Goal: Information Seeking & Learning: Check status

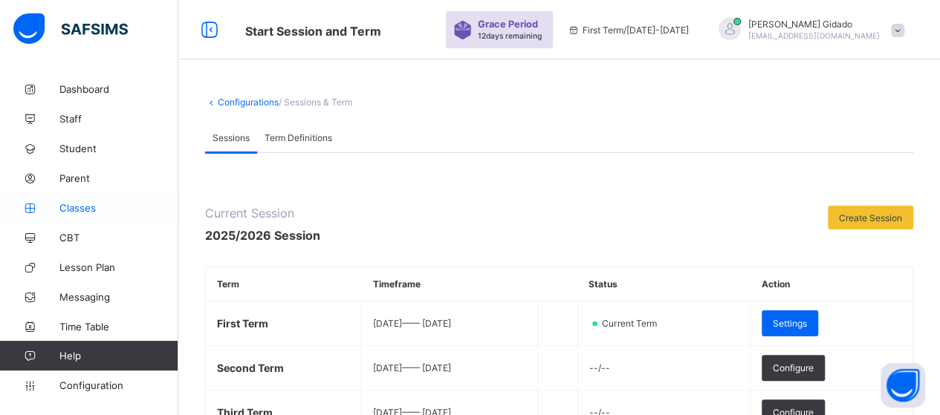
scroll to position [149, 0]
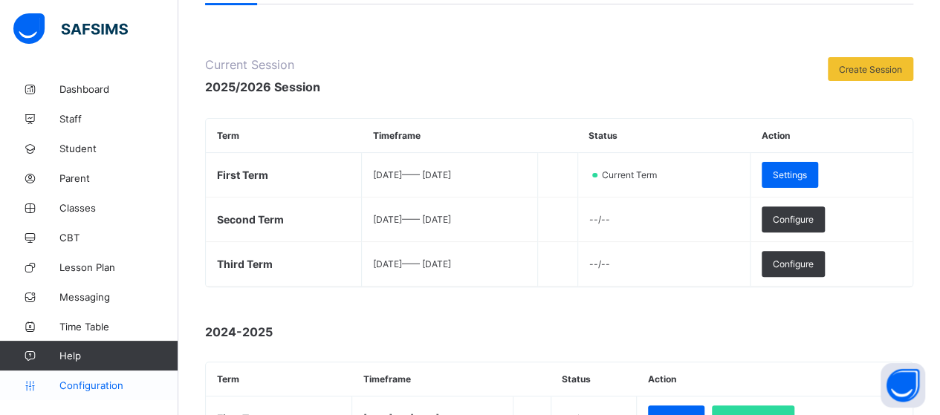
click at [86, 386] on span "Configuration" at bounding box center [118, 386] width 118 height 12
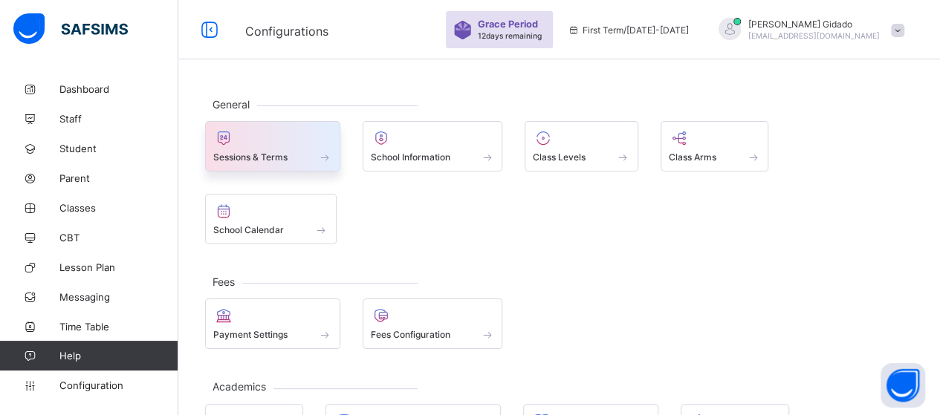
click at [306, 164] on div "Sessions & Terms" at bounding box center [272, 146] width 135 height 51
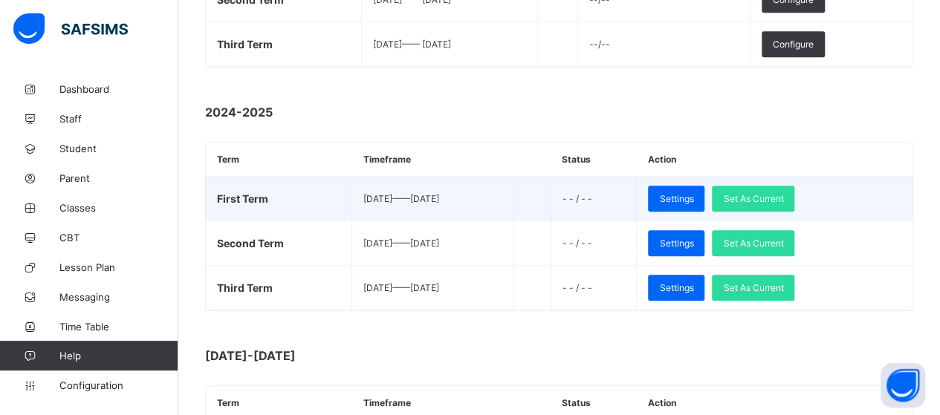
scroll to position [371, 0]
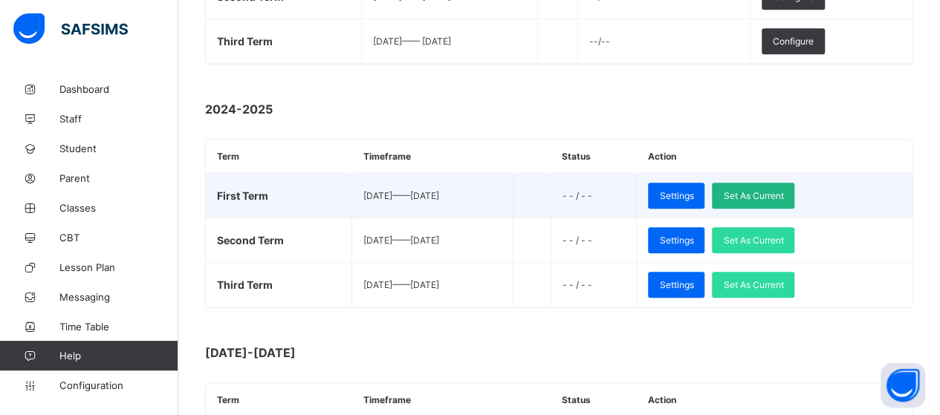
click at [783, 194] on span "Set As Current" at bounding box center [753, 195] width 60 height 11
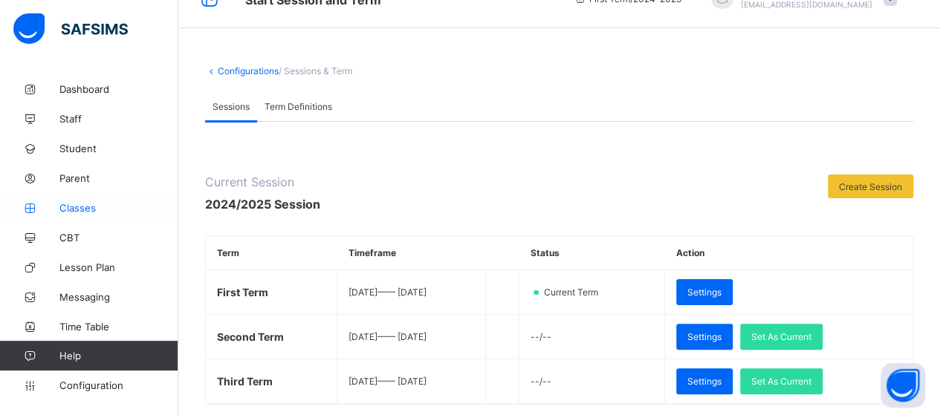
scroll to position [0, 0]
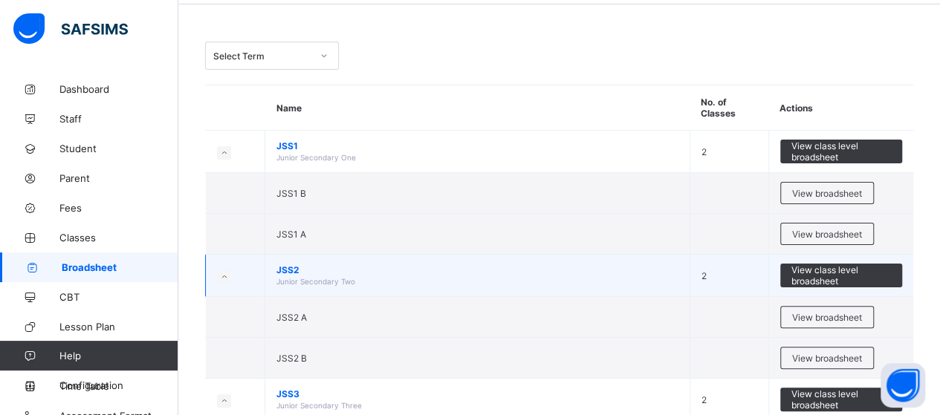
scroll to position [74, 0]
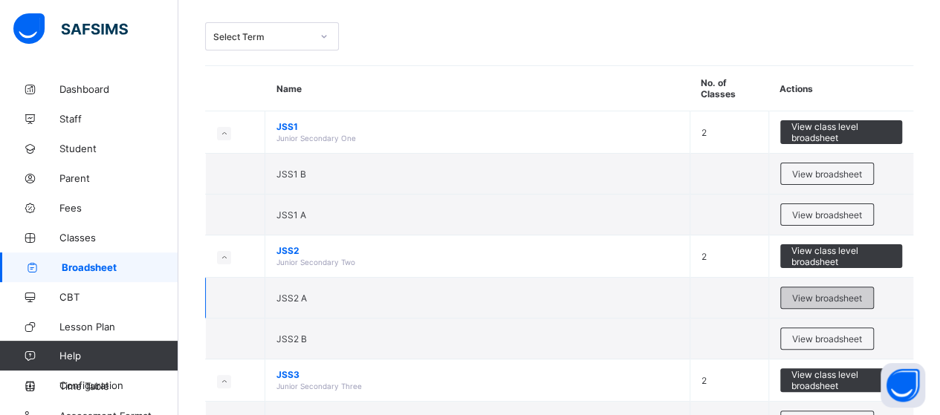
click at [808, 296] on span "View broadsheet" at bounding box center [827, 298] width 70 height 11
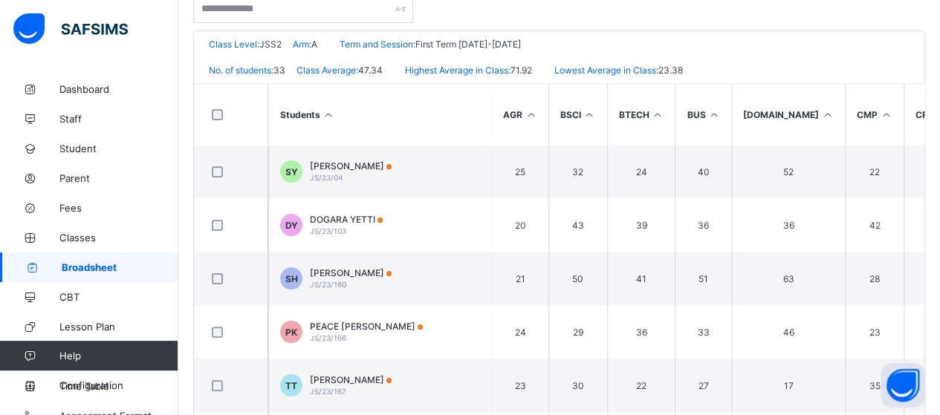
scroll to position [86, 0]
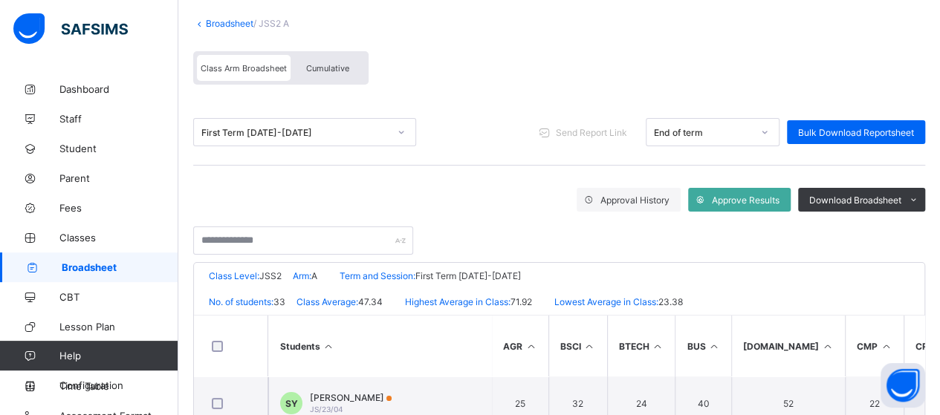
click at [199, 23] on icon at bounding box center [199, 23] width 13 height 11
click at [216, 22] on link "Broadsheet" at bounding box center [230, 23] width 48 height 11
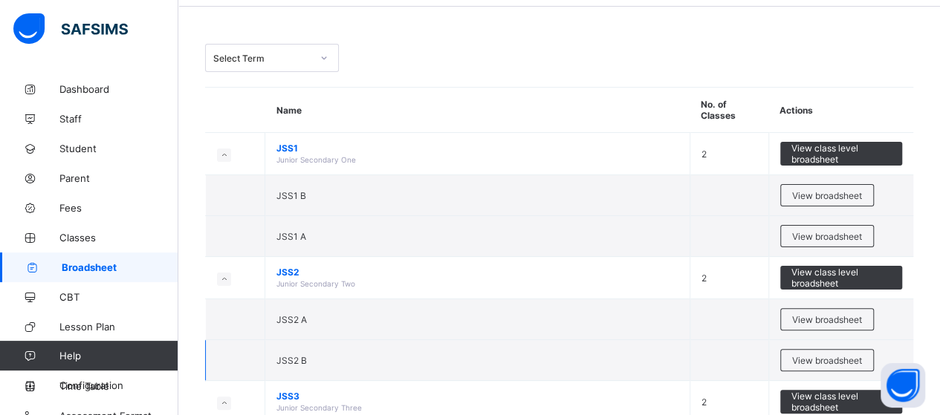
scroll to position [74, 0]
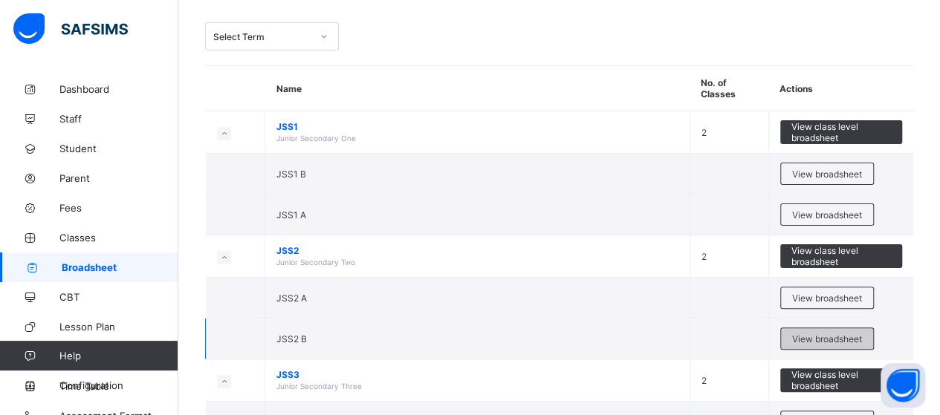
click at [834, 334] on span "View broadsheet" at bounding box center [827, 339] width 70 height 11
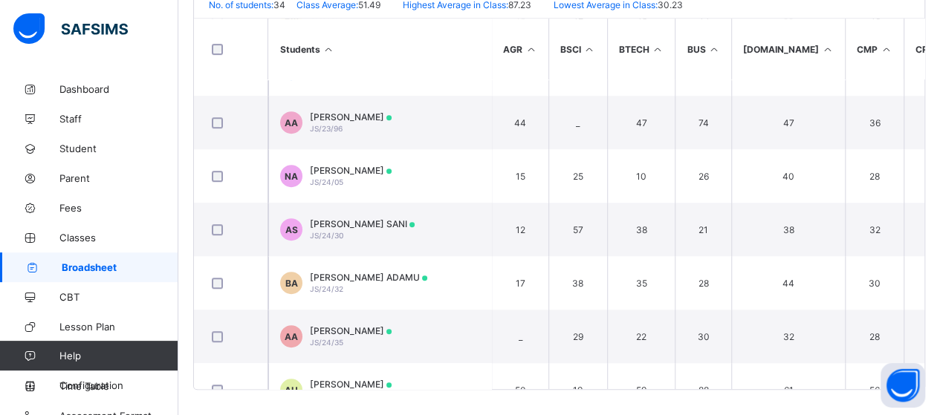
scroll to position [177, 0]
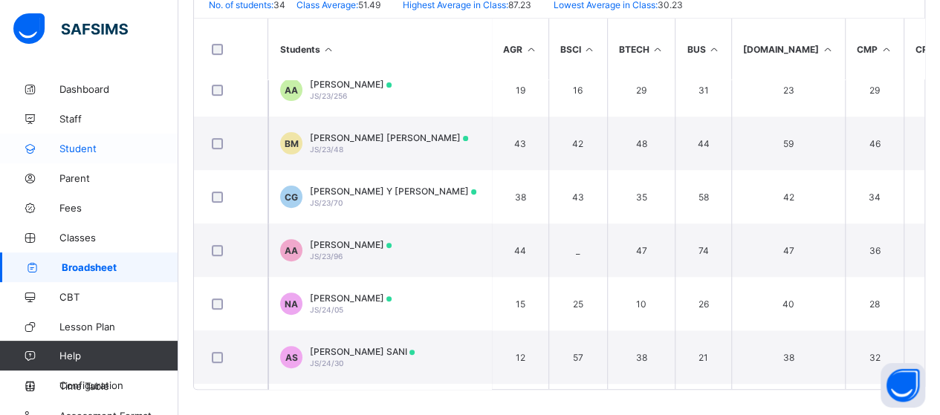
click at [74, 147] on span "Student" at bounding box center [118, 149] width 119 height 12
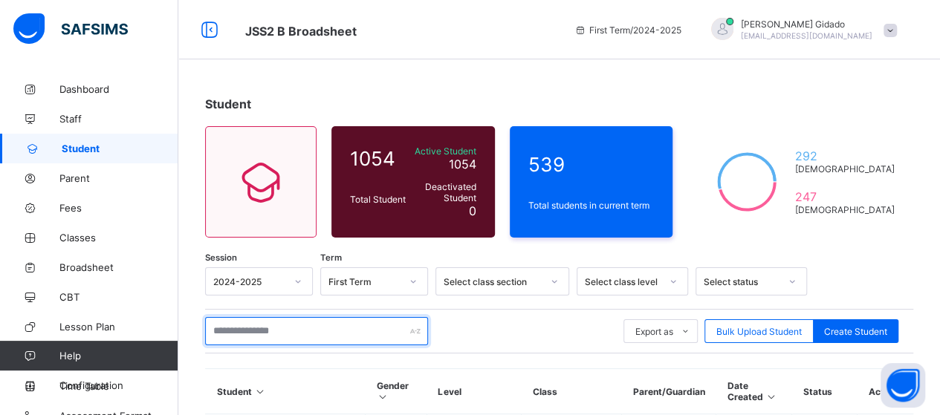
click at [267, 327] on input "text" at bounding box center [316, 331] width 223 height 28
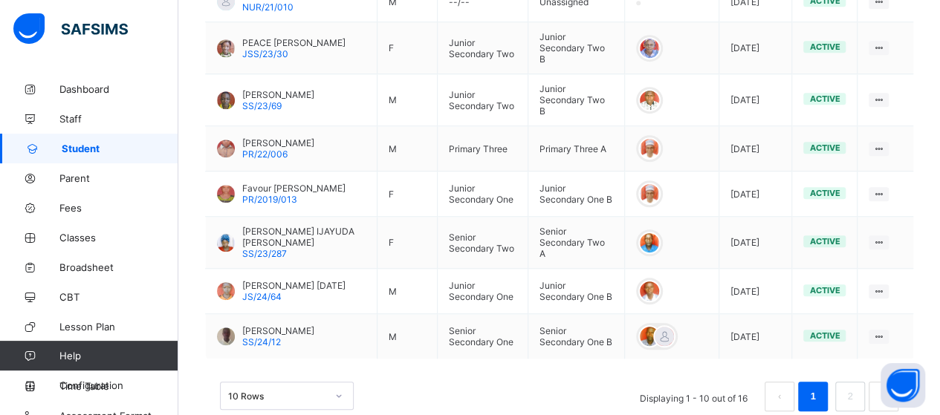
scroll to position [539, 0]
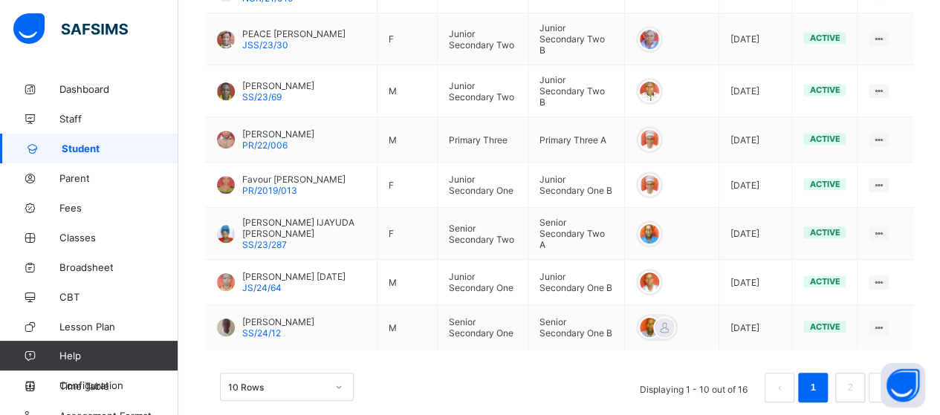
type input "**********"
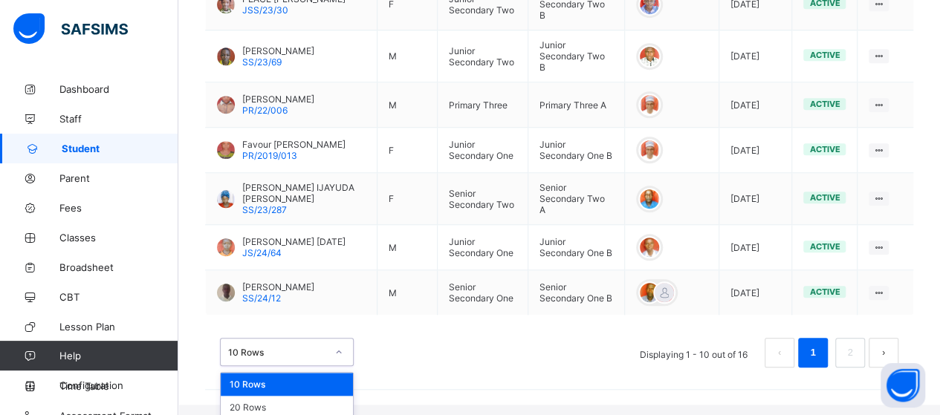
click at [340, 366] on div "option 10 Rows focused, 1 of 3. 3 results available. Use Up and Down to choose …" at bounding box center [287, 352] width 134 height 28
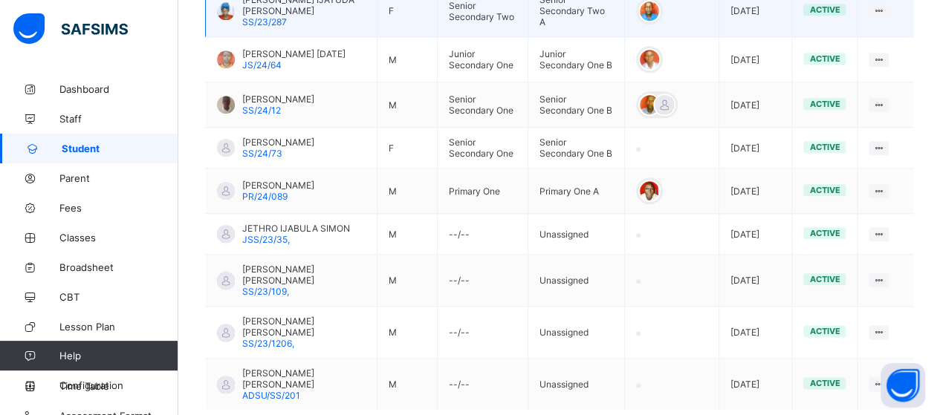
scroll to position [788, 0]
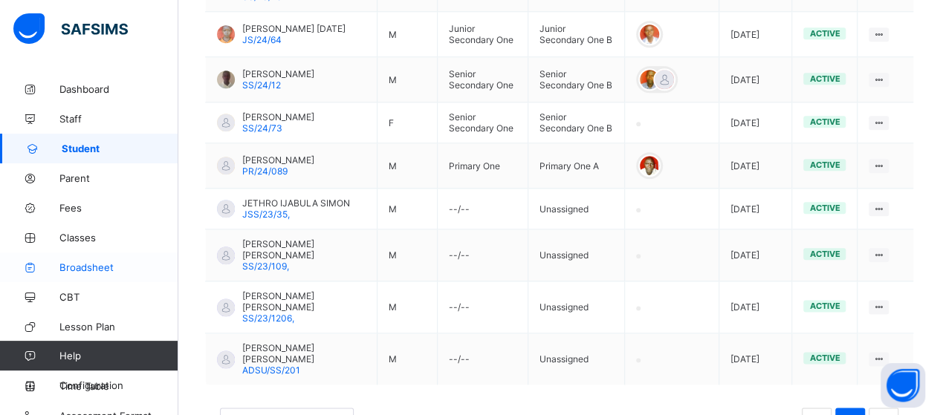
click at [73, 266] on span "Broadsheet" at bounding box center [118, 268] width 119 height 12
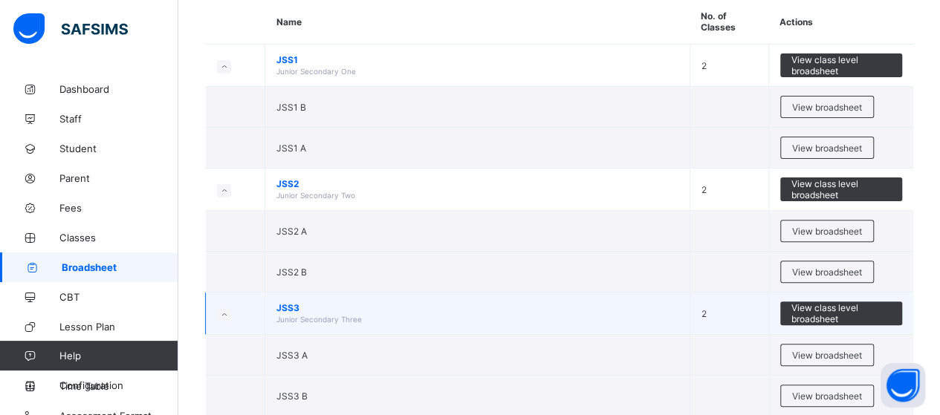
scroll to position [149, 0]
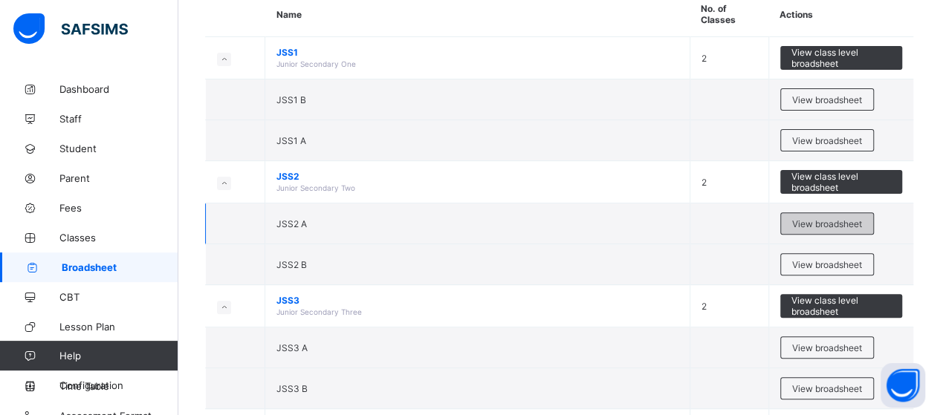
click at [819, 222] on span "View broadsheet" at bounding box center [827, 223] width 70 height 11
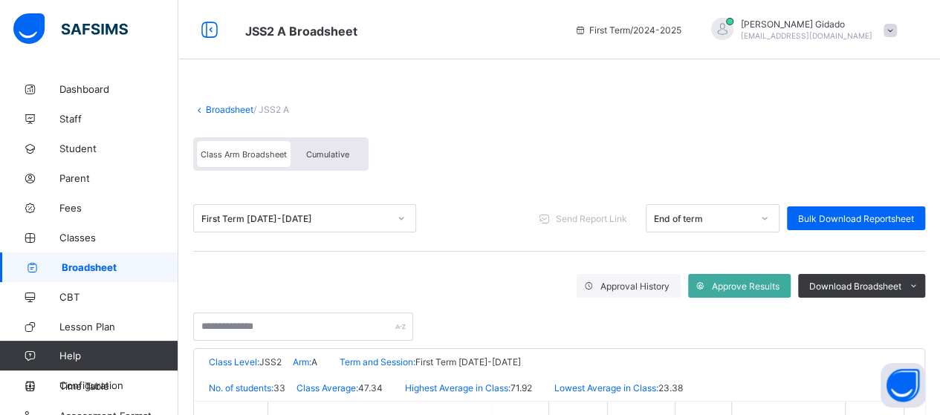
click at [207, 108] on link "Broadsheet" at bounding box center [230, 109] width 48 height 11
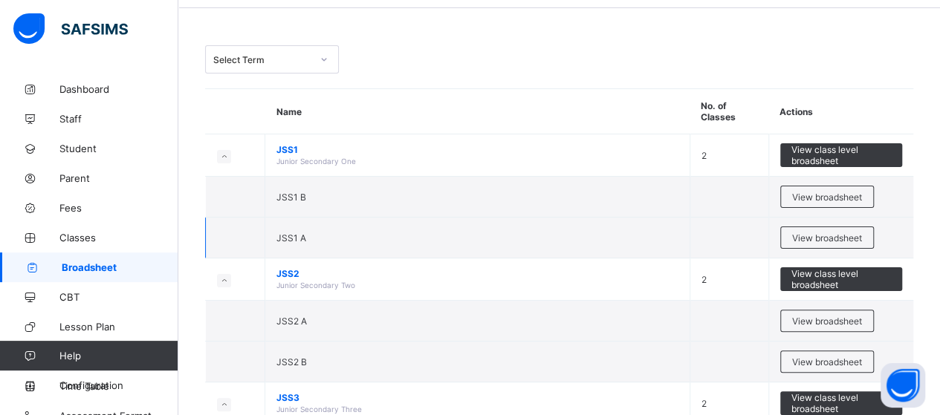
scroll to position [149, 0]
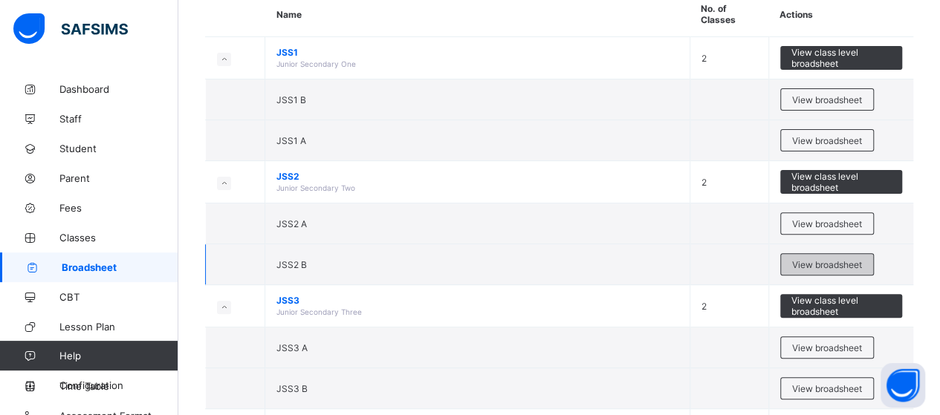
click at [836, 259] on span "View broadsheet" at bounding box center [827, 264] width 70 height 11
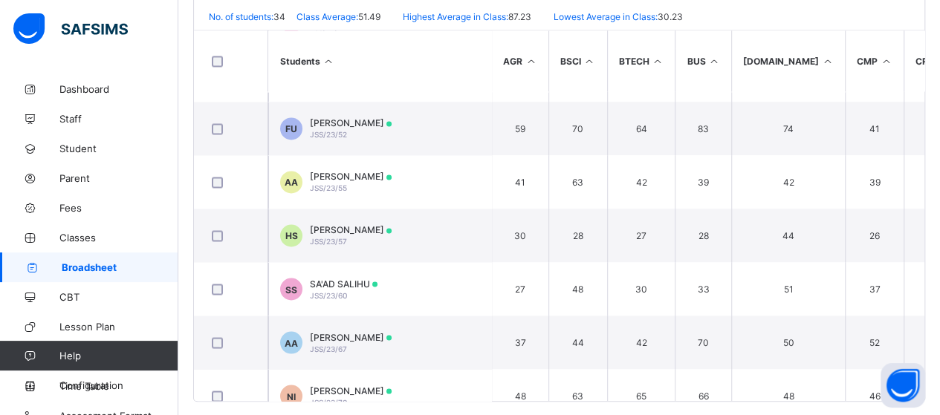
scroll to position [1189, 0]
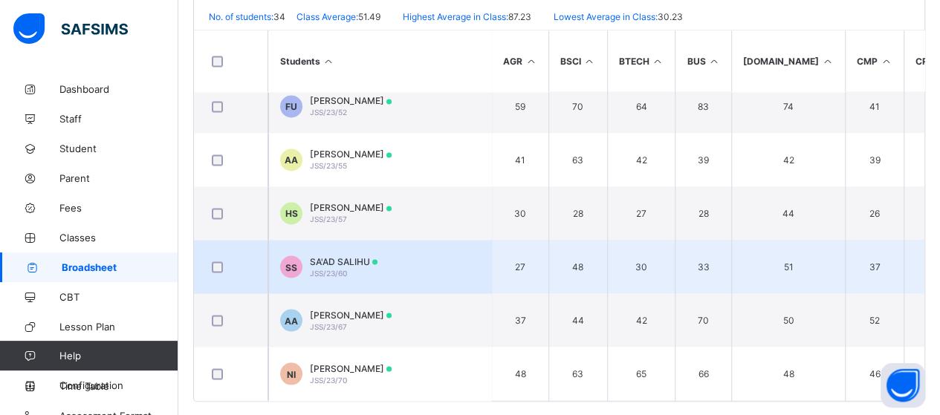
click at [403, 250] on td "SS SA'AD SALIHU JSS/23/60" at bounding box center [379, 266] width 223 height 53
click at [0, 0] on div "Position /undefined Final Grade Total Score Final Average No. of Subjects No. i…" at bounding box center [0, 0] width 0 height 0
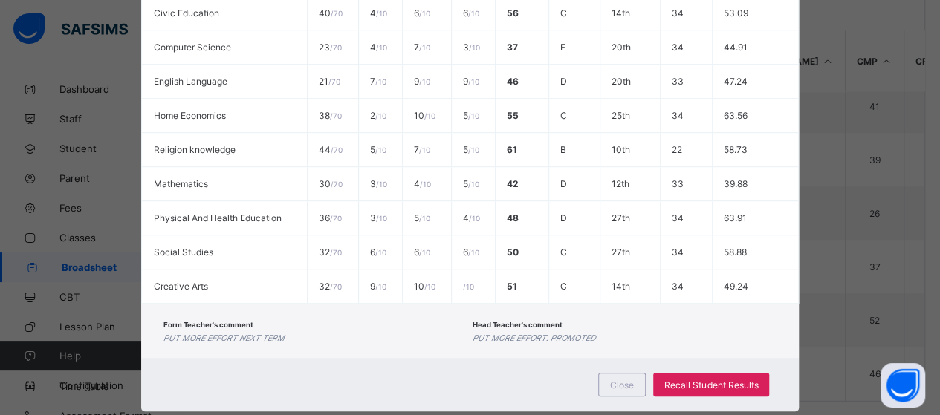
scroll to position [516, 0]
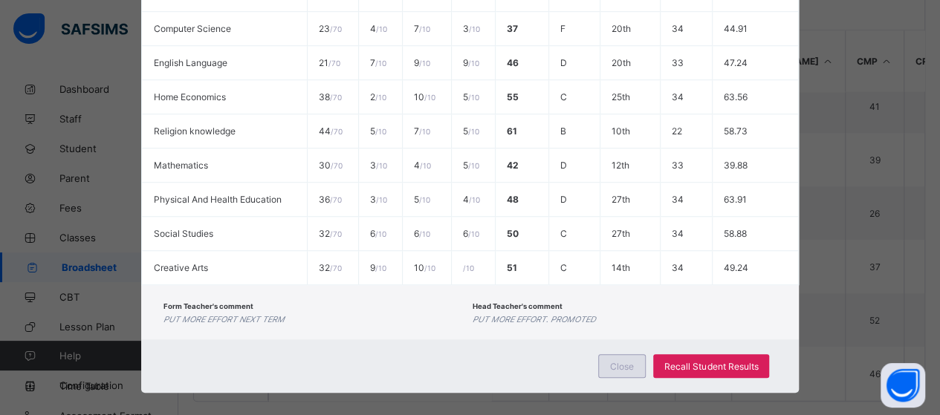
click at [624, 361] on span "Close" at bounding box center [622, 366] width 24 height 11
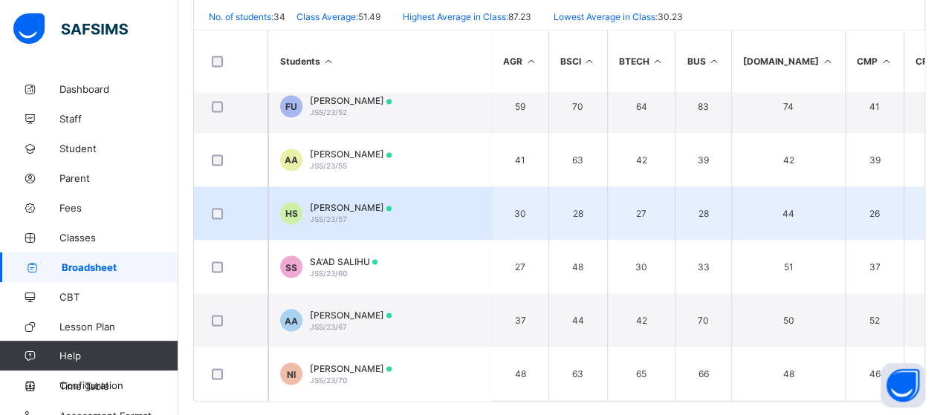
click at [435, 201] on td "HS [PERSON_NAME] JSS/23/57" at bounding box center [379, 212] width 223 height 53
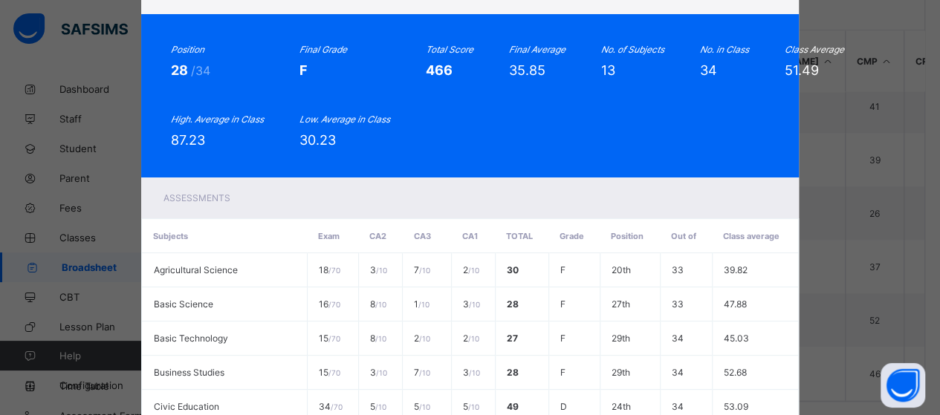
scroll to position [70, 0]
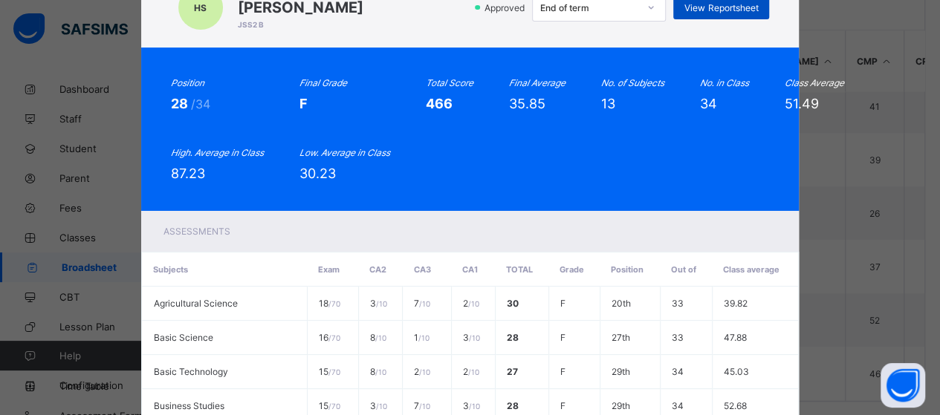
click at [750, 1] on div "View Reportsheet" at bounding box center [721, 8] width 96 height 24
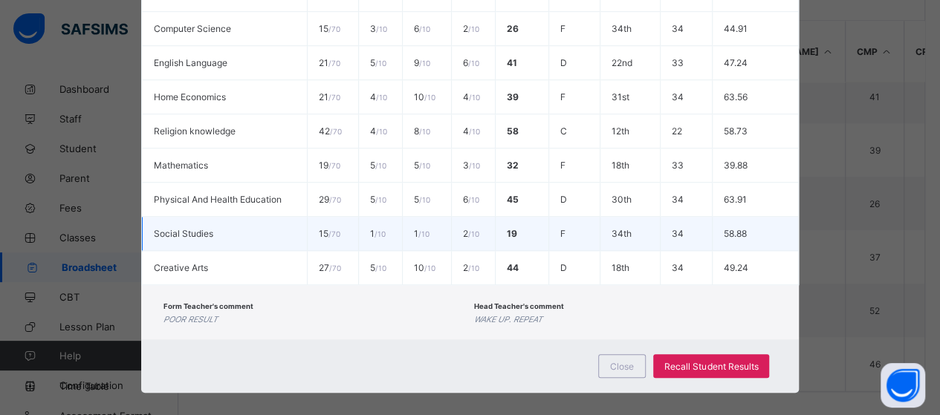
scroll to position [383, 0]
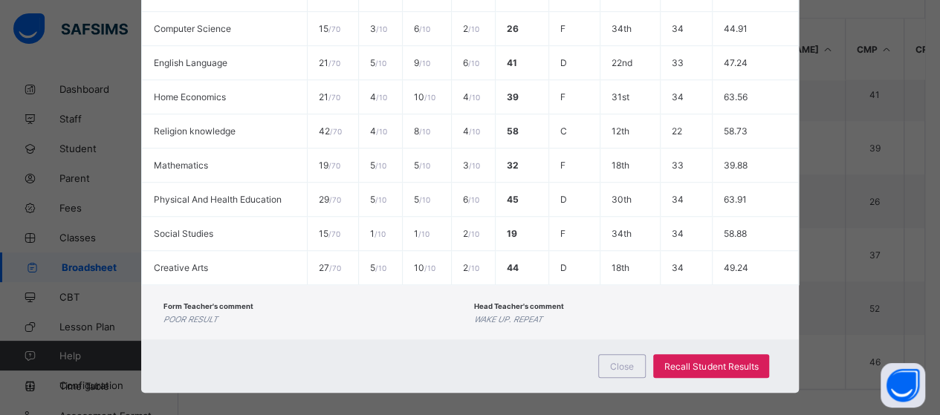
drag, startPoint x: 621, startPoint y: 356, endPoint x: 843, endPoint y: 400, distance: 226.6
click at [621, 361] on span "Close" at bounding box center [622, 366] width 24 height 11
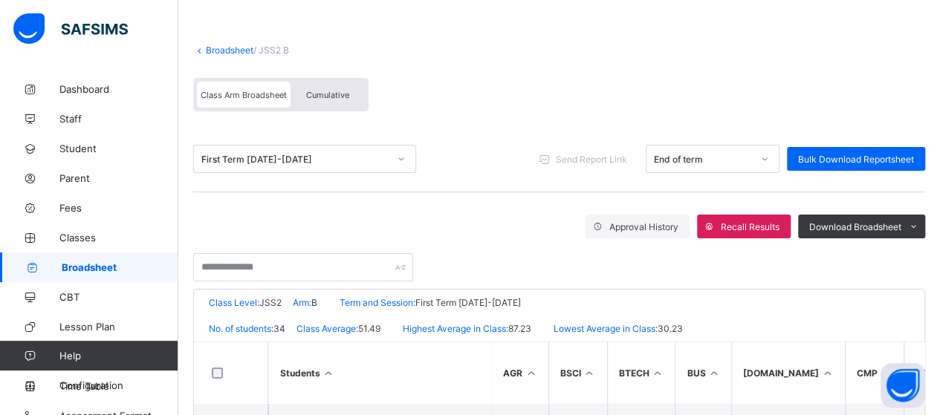
scroll to position [0, 0]
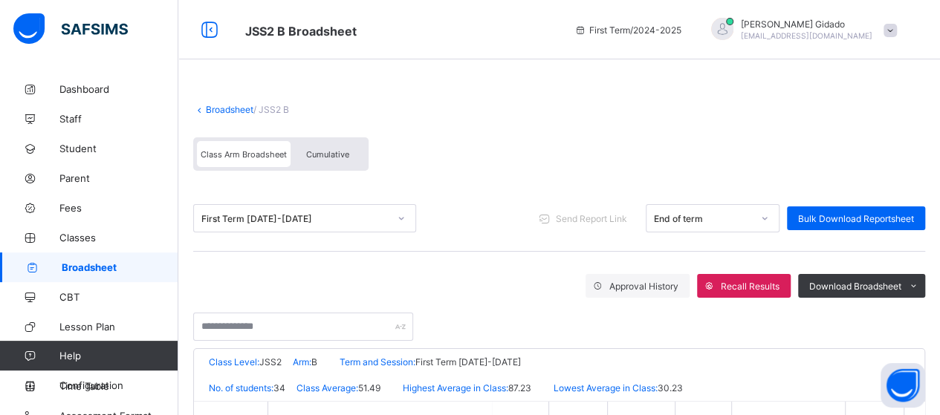
click at [221, 108] on link "Broadsheet" at bounding box center [230, 109] width 48 height 11
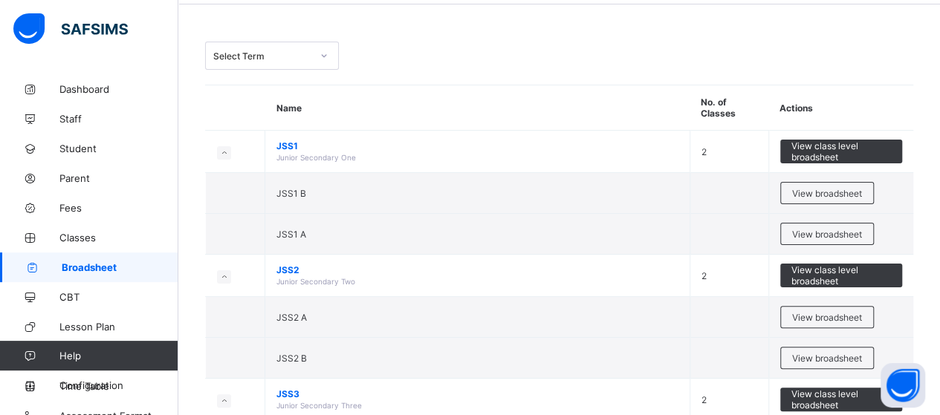
scroll to position [74, 0]
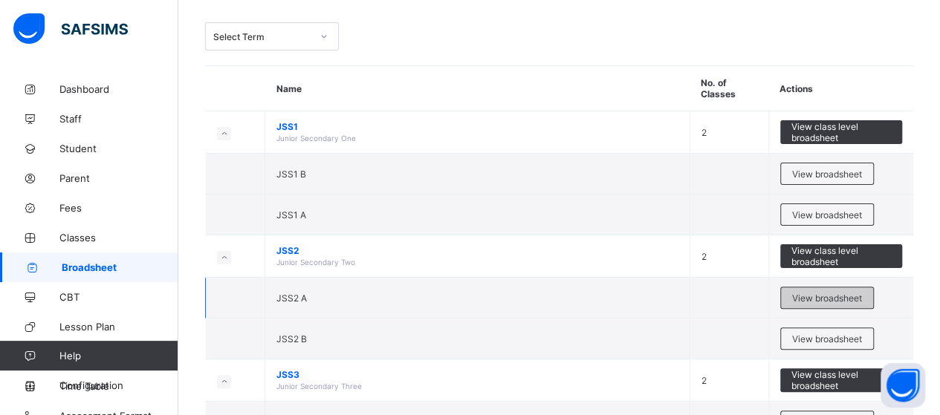
click at [825, 293] on span "View broadsheet" at bounding box center [827, 298] width 70 height 11
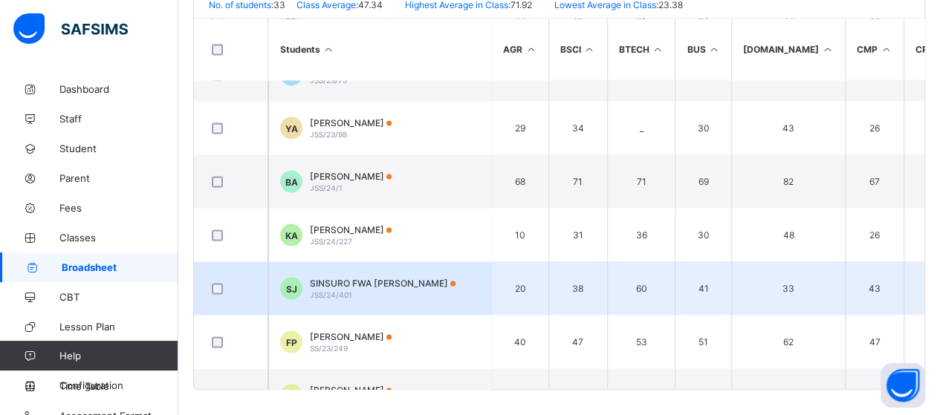
scroll to position [1312, 0]
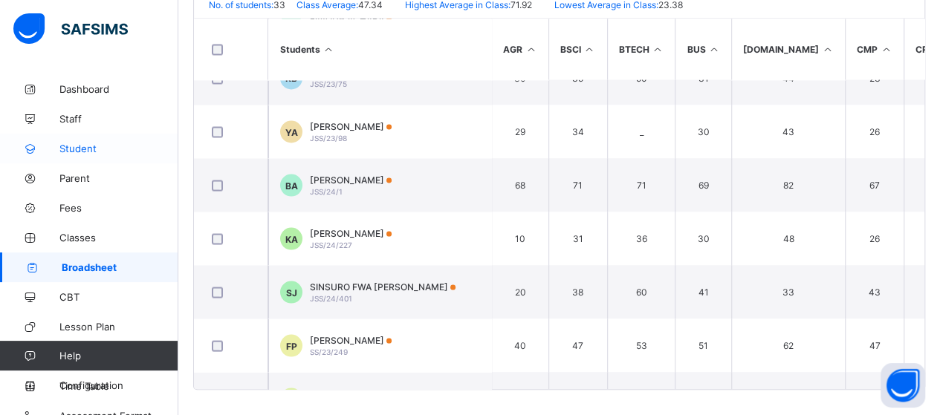
click at [88, 146] on span "Student" at bounding box center [118, 149] width 119 height 12
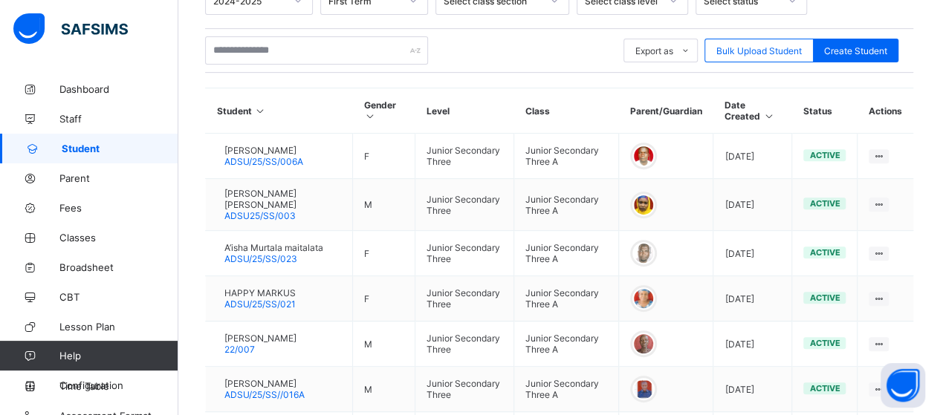
scroll to position [86, 0]
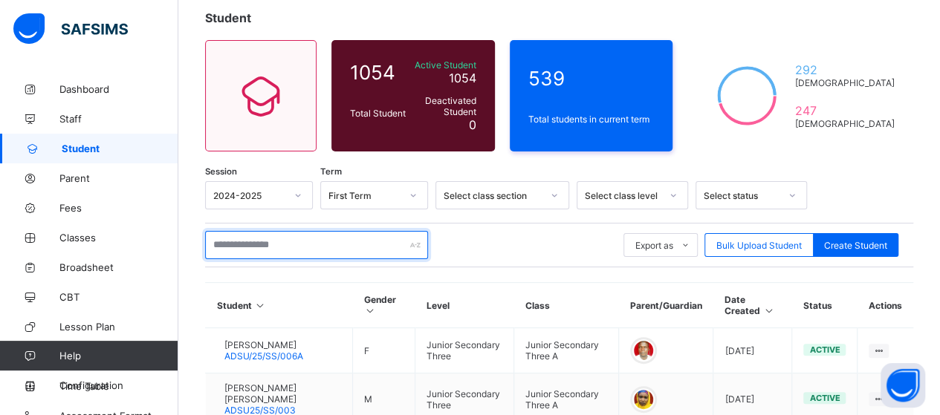
drag, startPoint x: 279, startPoint y: 256, endPoint x: 283, endPoint y: 245, distance: 11.0
click at [284, 245] on input "text" at bounding box center [316, 245] width 223 height 28
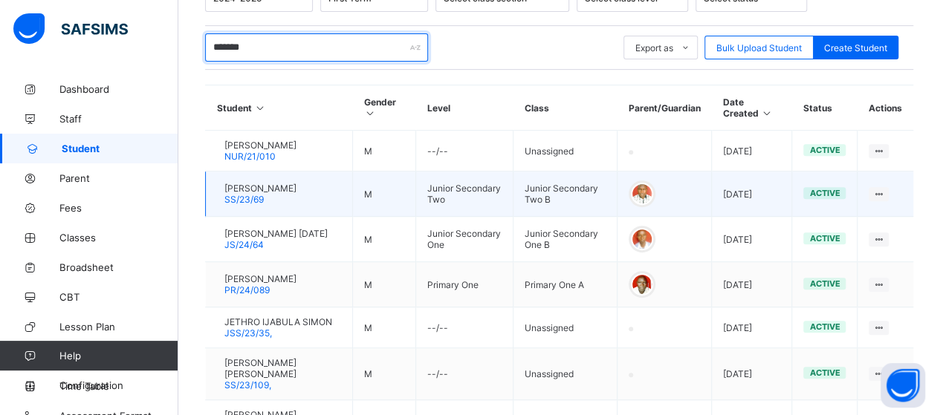
scroll to position [309, 0]
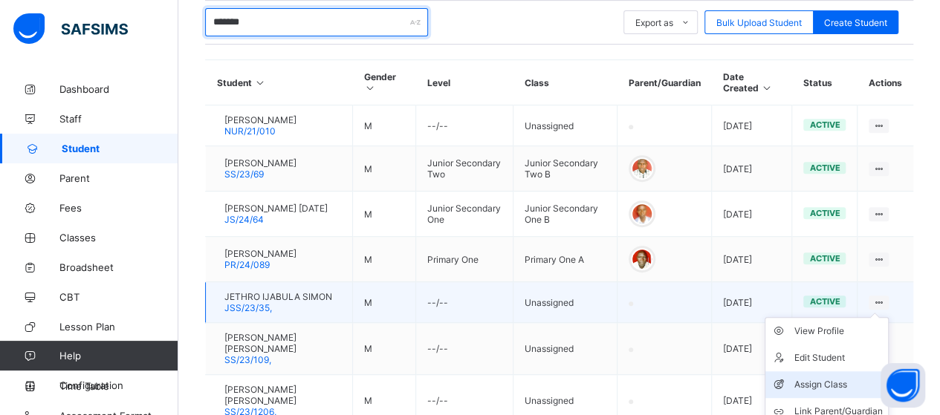
type input "******"
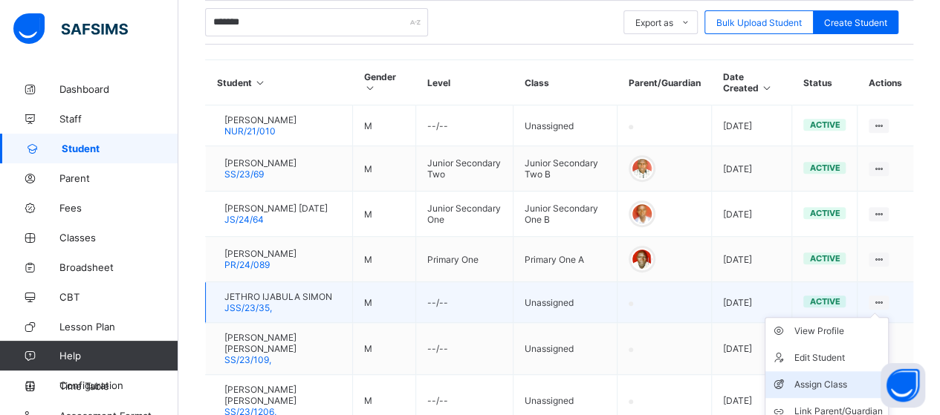
click at [838, 377] on div "Assign Class" at bounding box center [837, 384] width 88 height 15
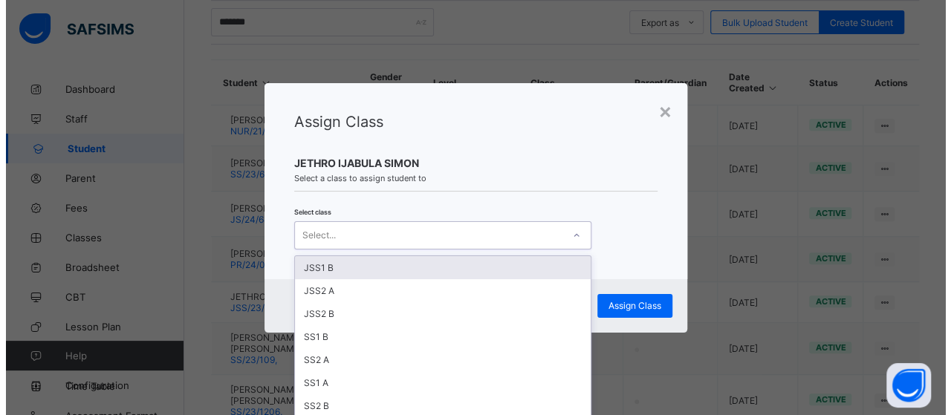
scroll to position [0, 0]
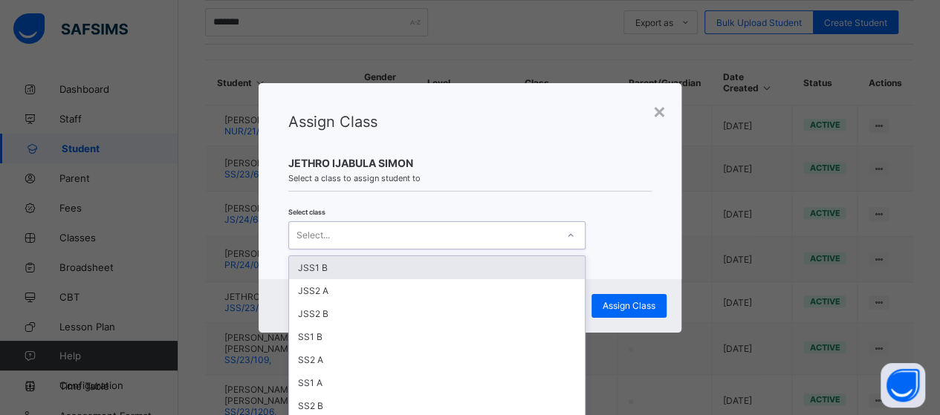
click at [566, 235] on icon at bounding box center [570, 235] width 9 height 15
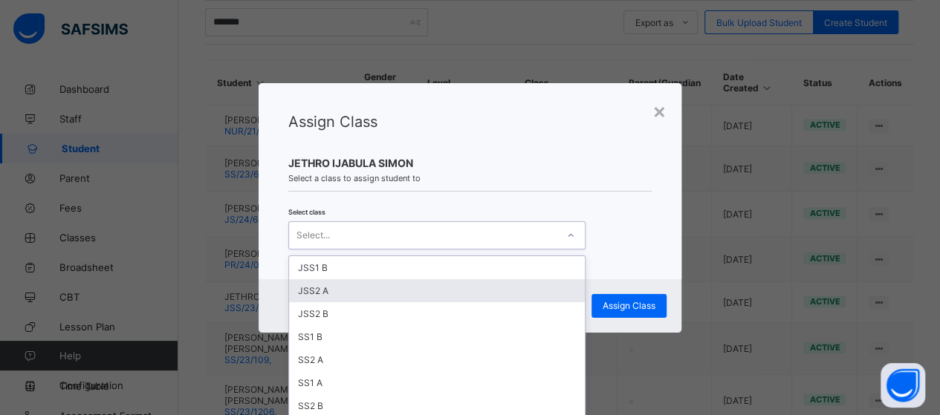
click at [351, 283] on div "JSS2 A" at bounding box center [437, 290] width 296 height 23
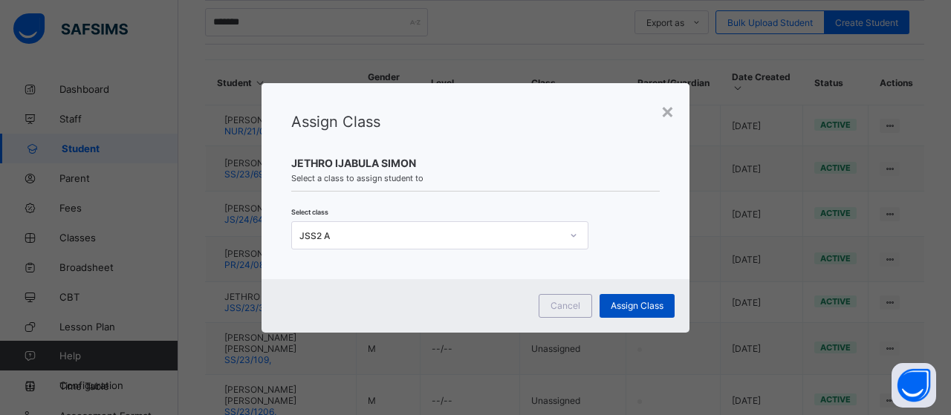
click at [626, 301] on span "Assign Class" at bounding box center [637, 305] width 53 height 11
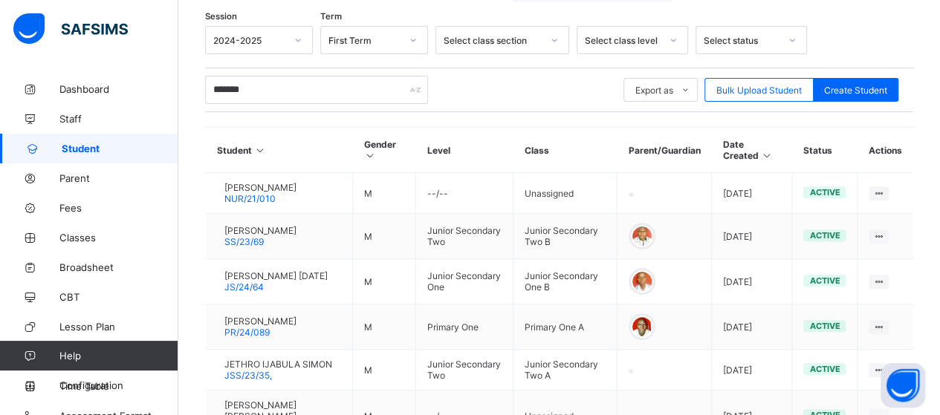
scroll to position [309, 0]
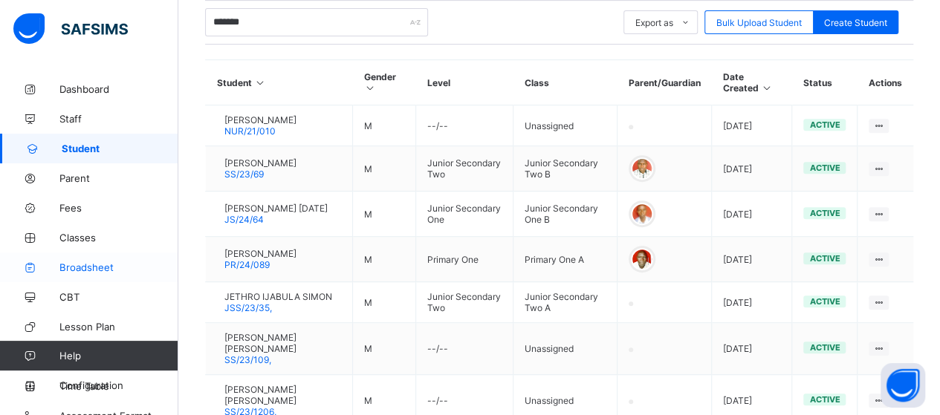
click at [82, 261] on link "Broadsheet" at bounding box center [89, 268] width 178 height 30
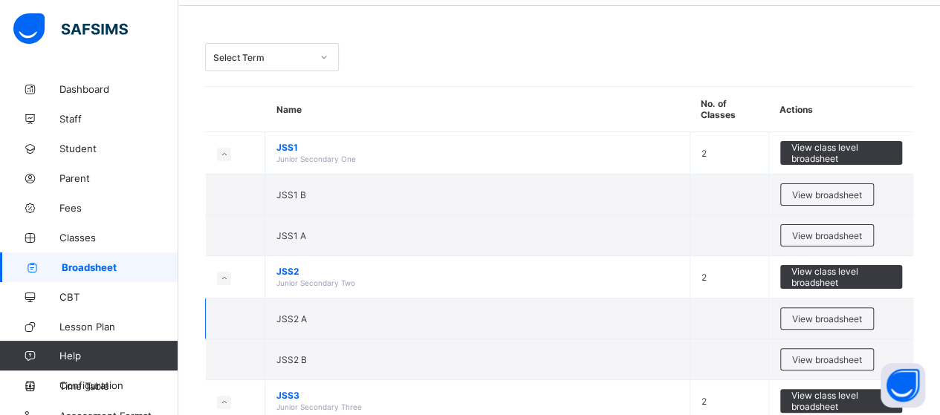
scroll to position [74, 0]
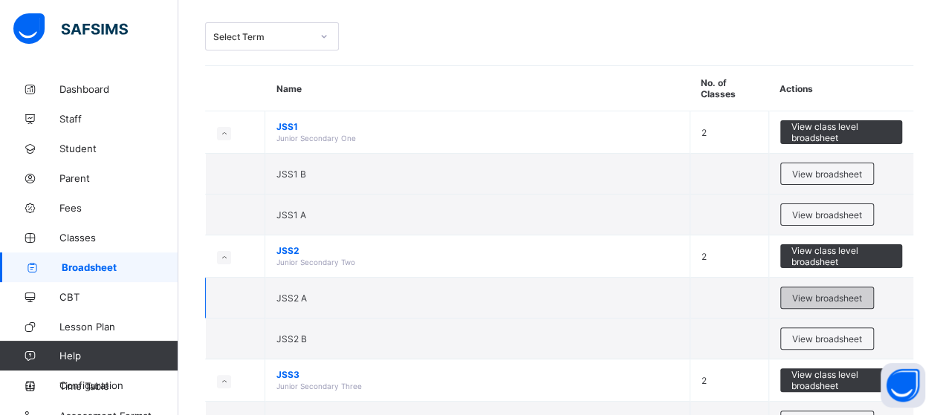
click at [819, 295] on span "View broadsheet" at bounding box center [827, 298] width 70 height 11
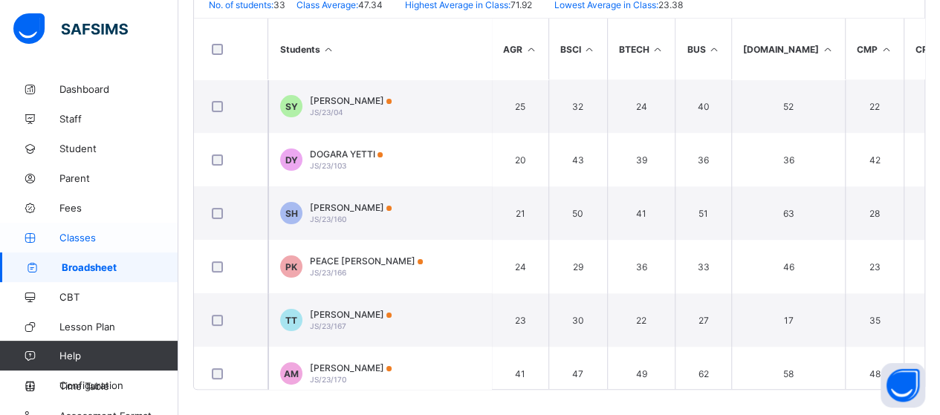
click at [93, 241] on span "Classes" at bounding box center [118, 238] width 119 height 12
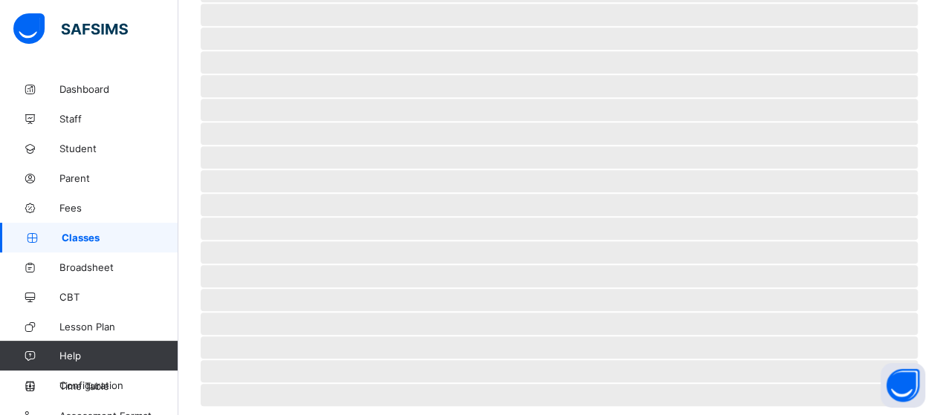
scroll to position [13, 0]
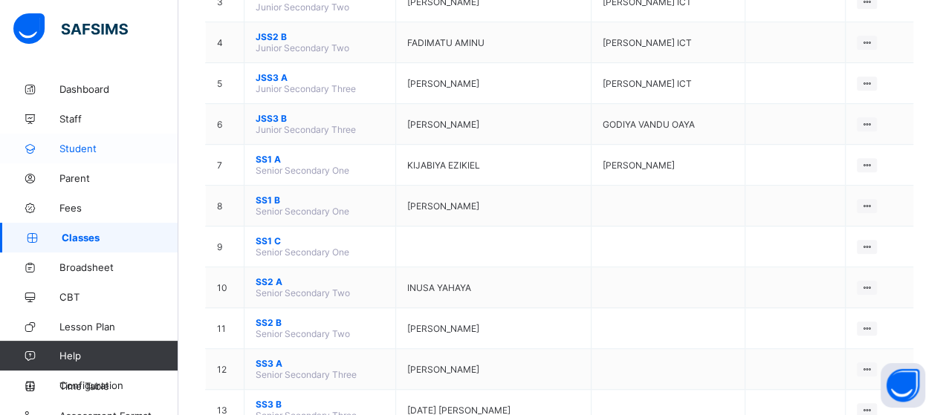
click at [76, 140] on link "Student" at bounding box center [89, 149] width 178 height 30
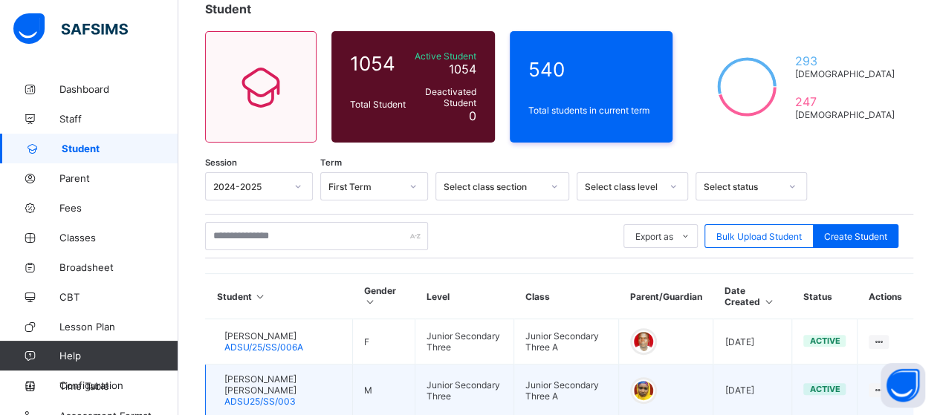
scroll to position [86, 0]
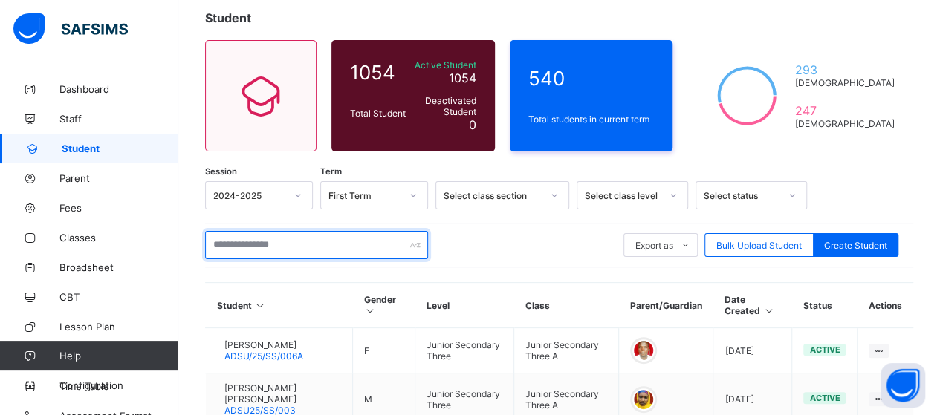
click at [313, 242] on input "text" at bounding box center [316, 245] width 223 height 28
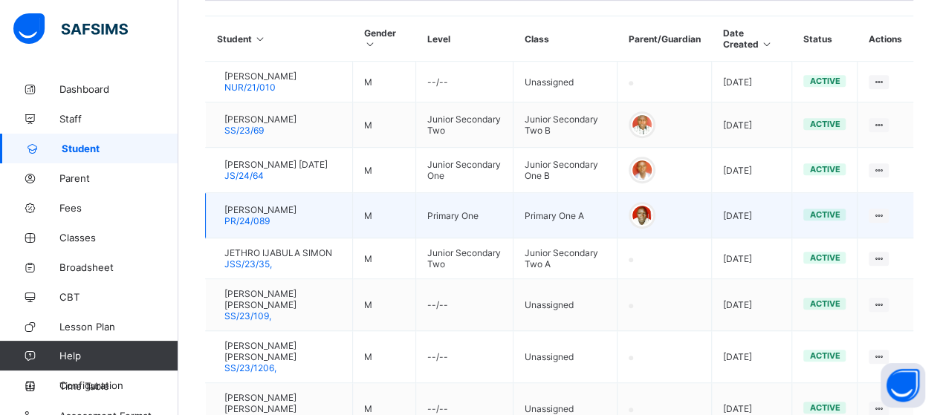
scroll to position [383, 0]
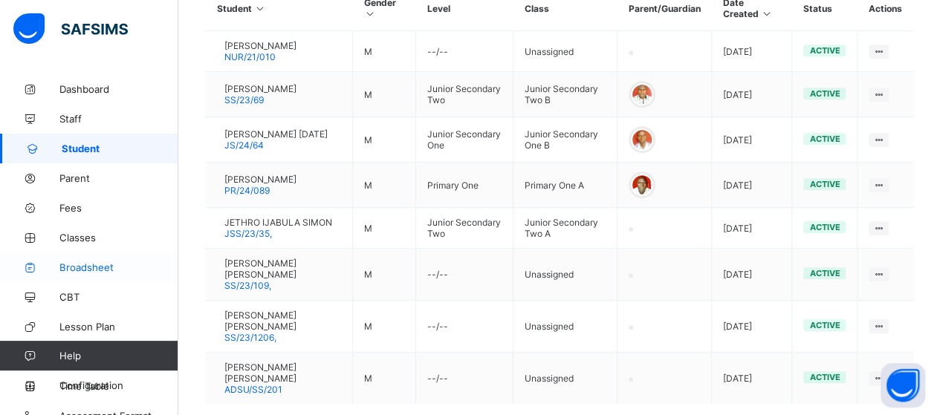
type input "******"
click at [76, 259] on link "Broadsheet" at bounding box center [89, 268] width 178 height 30
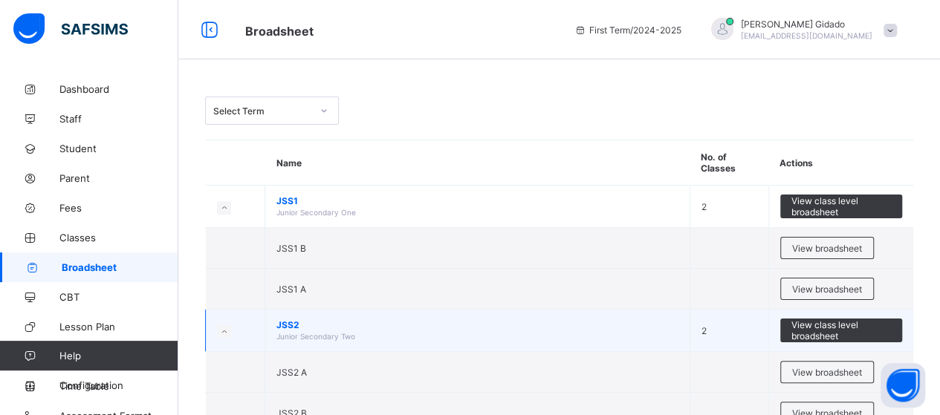
scroll to position [149, 0]
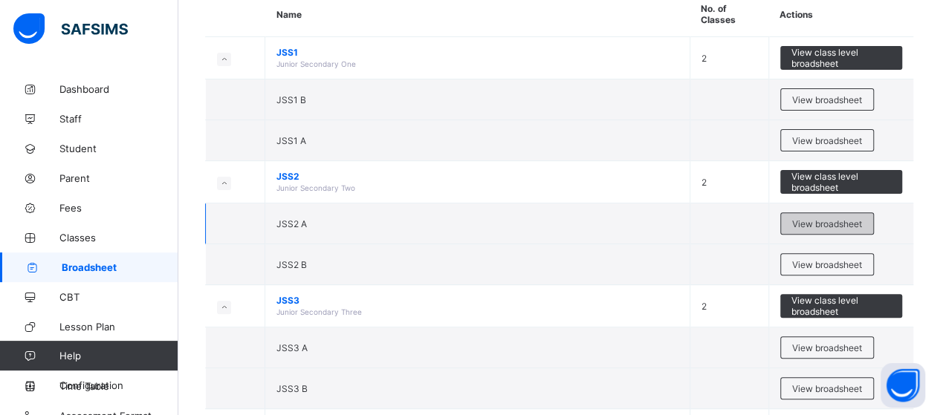
click at [832, 218] on span "View broadsheet" at bounding box center [827, 223] width 70 height 11
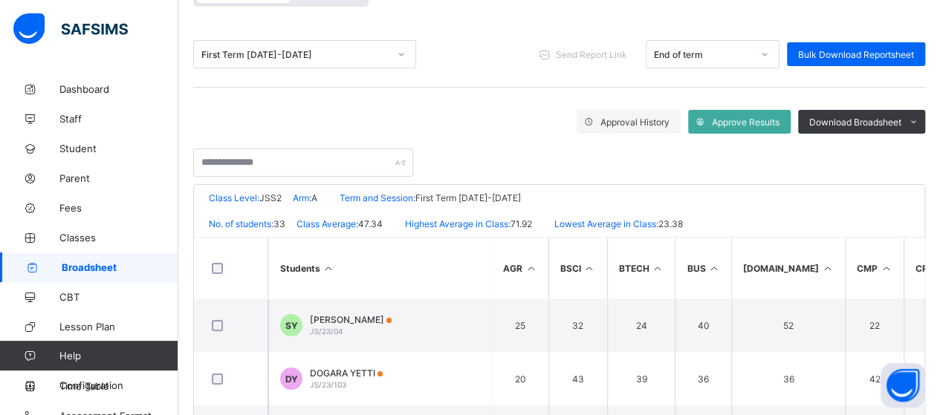
scroll to position [12, 0]
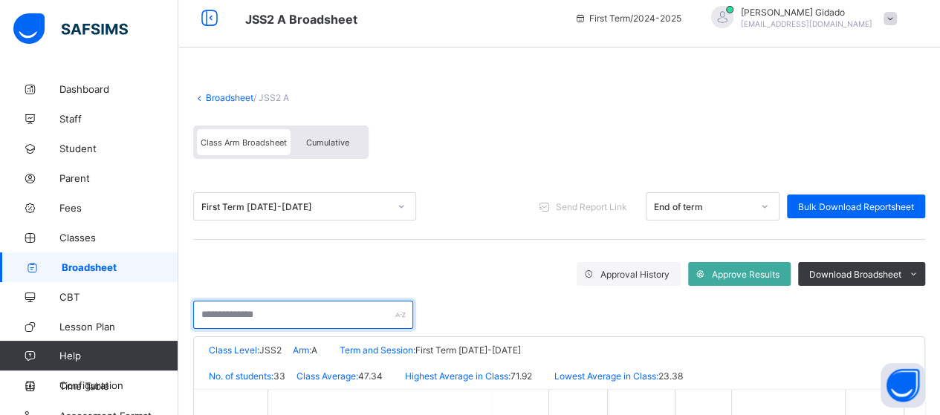
click at [302, 314] on input "text" at bounding box center [303, 315] width 220 height 28
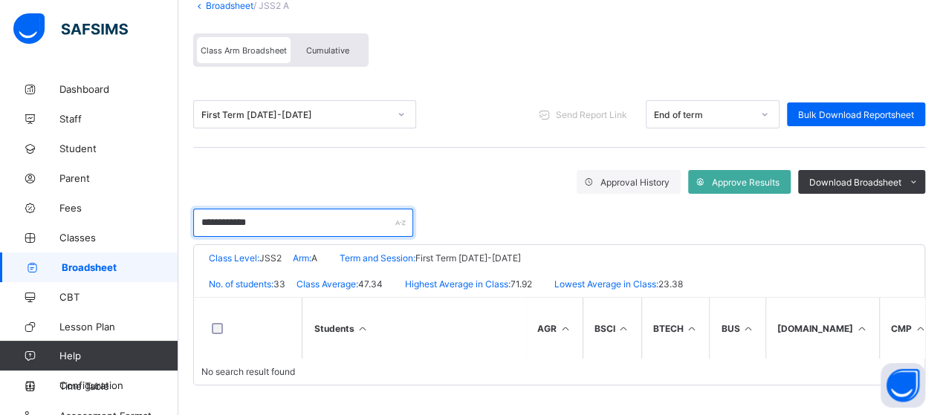
scroll to position [111, 0]
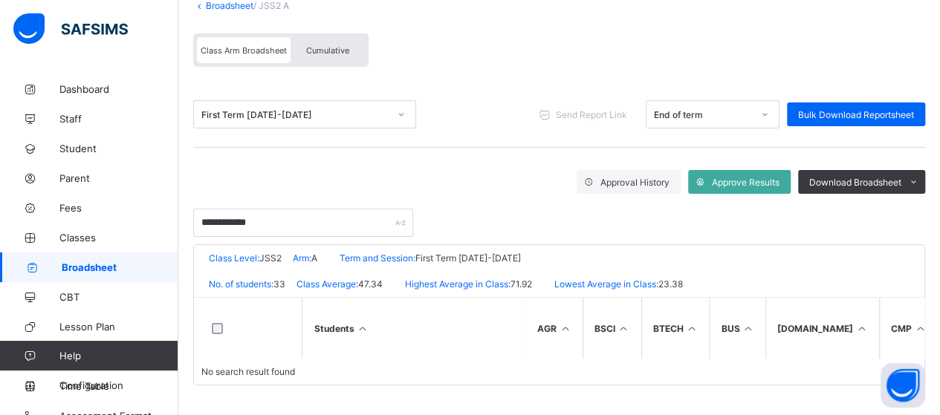
click at [410, 173] on div "Approval History Approve Results Download Broadsheet PDF Excel sheet" at bounding box center [559, 182] width 732 height 24
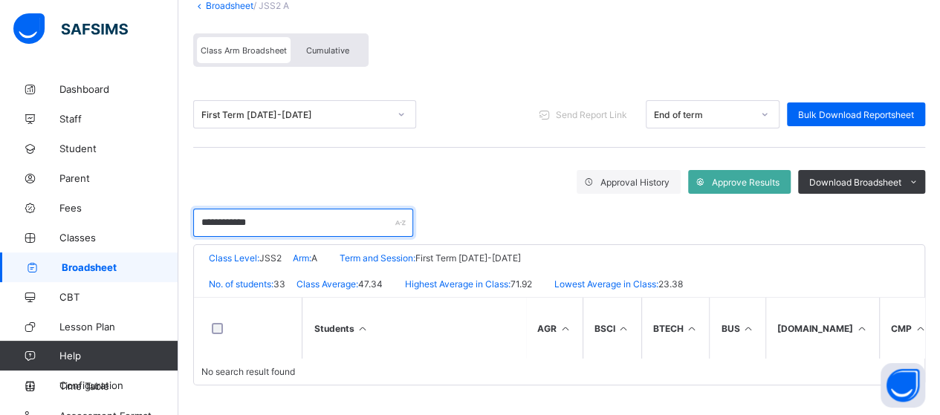
drag, startPoint x: 279, startPoint y: 218, endPoint x: 254, endPoint y: 226, distance: 26.5
click at [270, 221] on input "**********" at bounding box center [303, 223] width 220 height 28
type input "****"
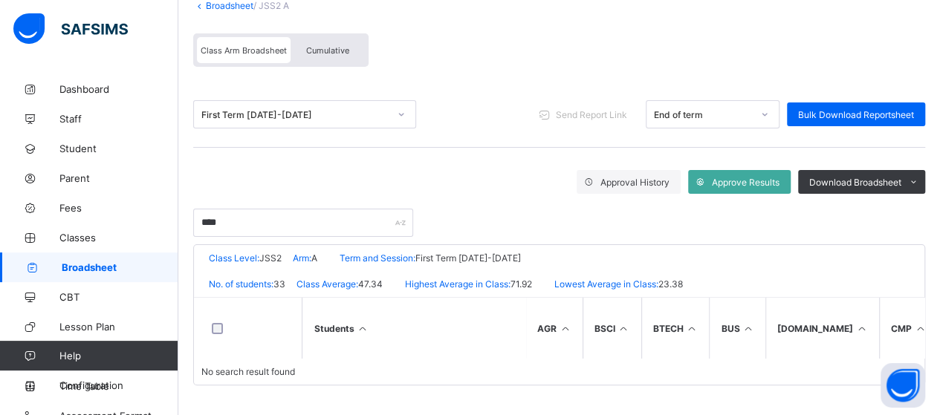
click at [406, 194] on div "****" at bounding box center [559, 215] width 732 height 43
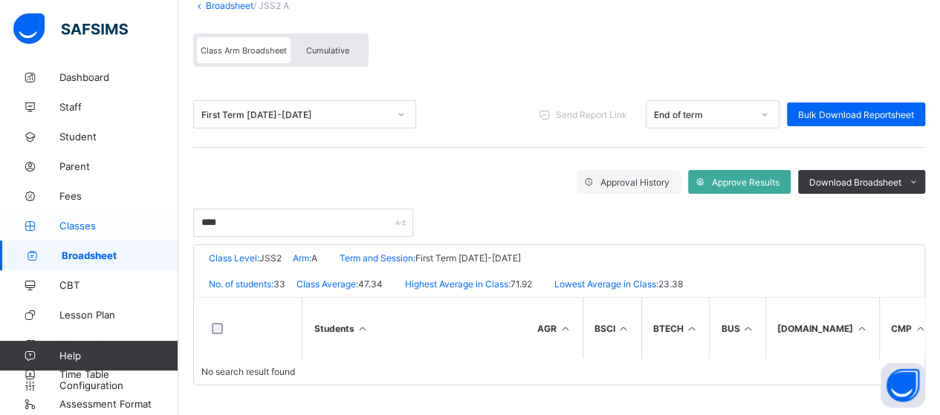
scroll to position [15, 0]
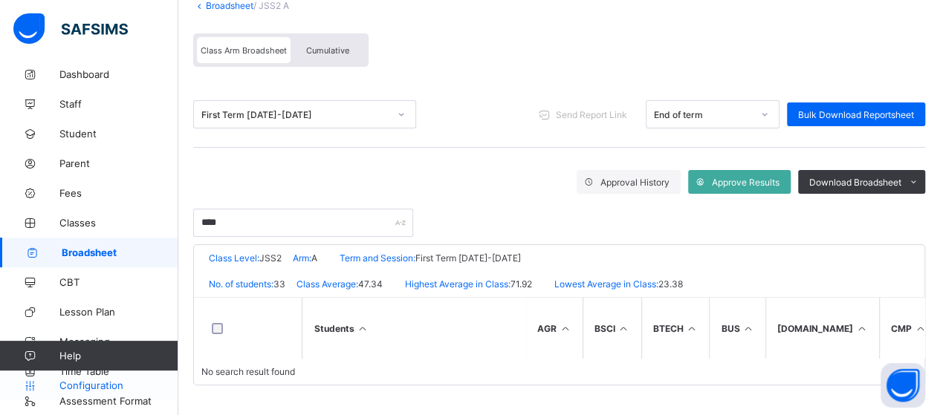
click at [103, 385] on span "Configuration" at bounding box center [118, 386] width 118 height 12
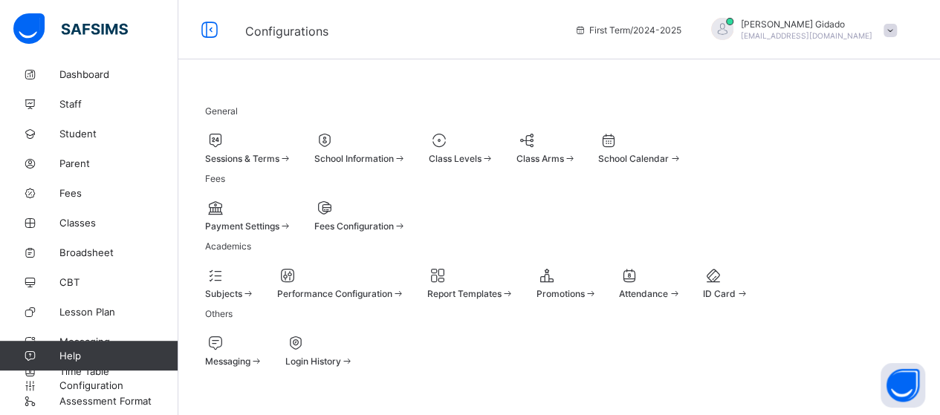
click at [367, 158] on div "School Information" at bounding box center [360, 148] width 92 height 33
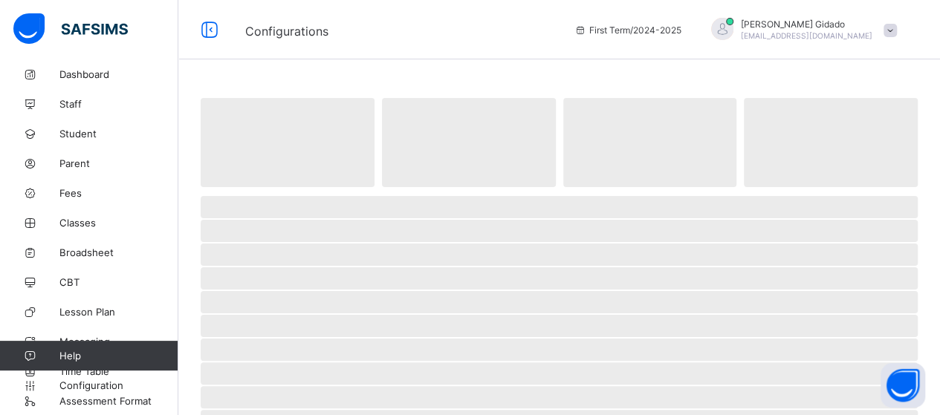
select select "**"
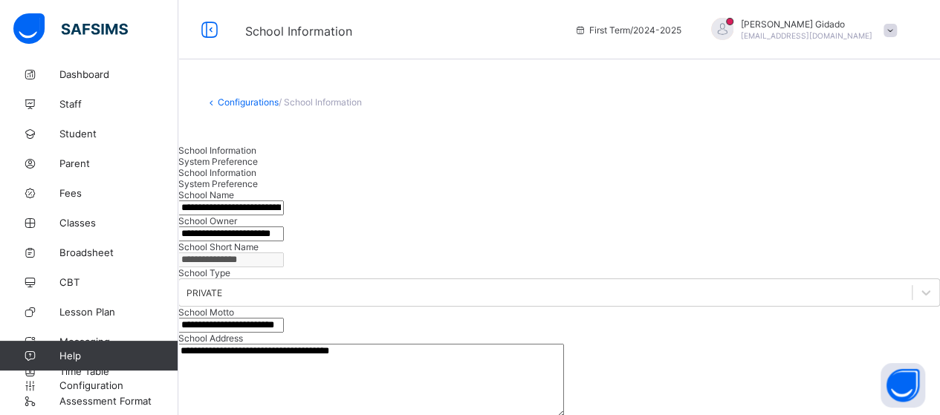
click at [226, 97] on link "Configurations" at bounding box center [248, 102] width 61 height 11
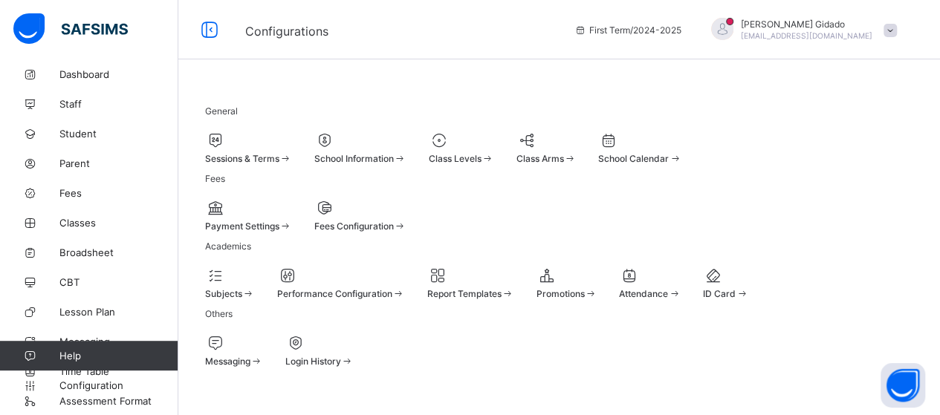
click at [292, 153] on div "Sessions & Terms" at bounding box center [248, 158] width 87 height 11
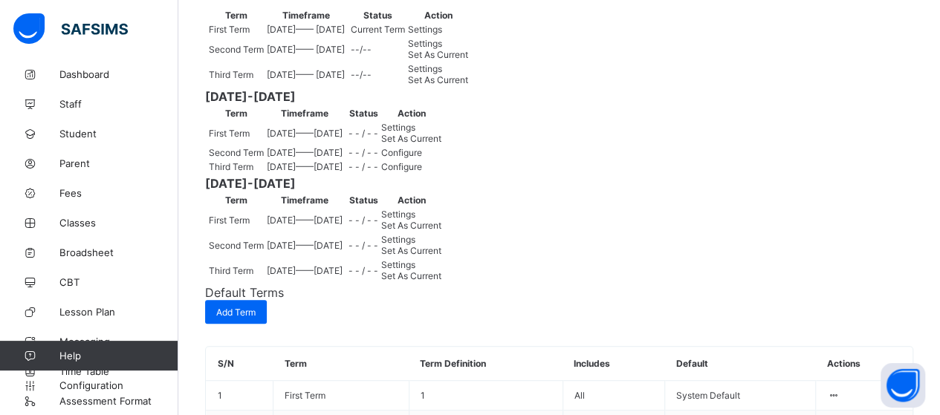
scroll to position [223, 0]
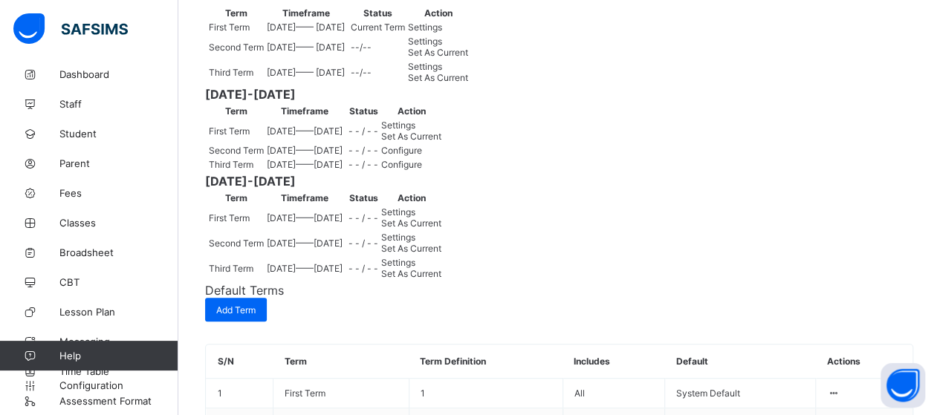
click at [468, 58] on span "Set As Current" at bounding box center [438, 52] width 60 height 11
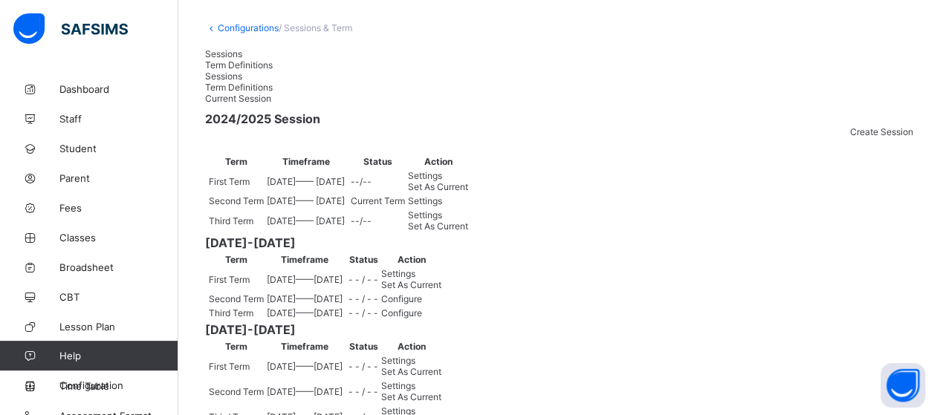
scroll to position [149, 0]
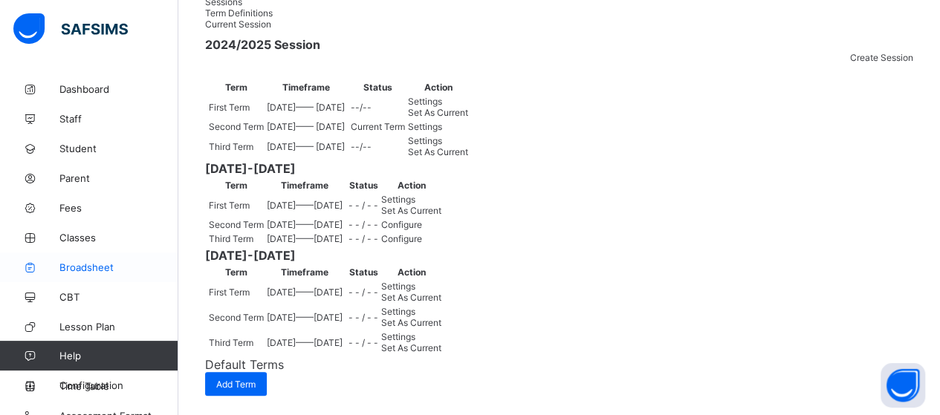
click at [94, 265] on span "Broadsheet" at bounding box center [118, 268] width 119 height 12
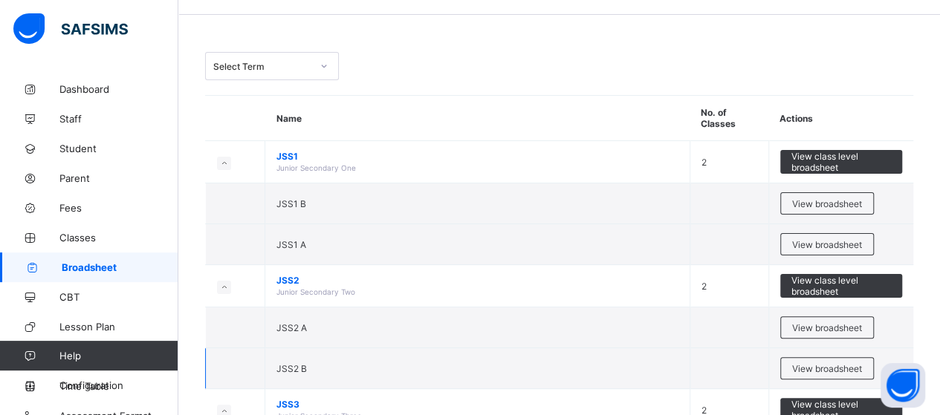
scroll to position [74, 0]
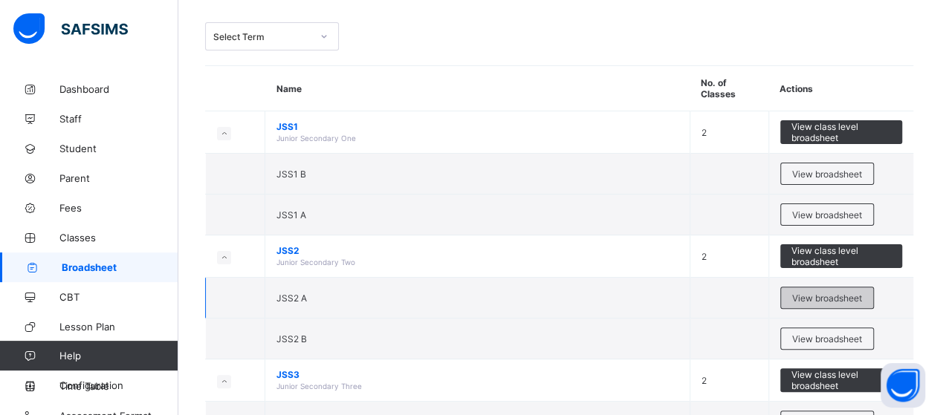
click at [808, 293] on span "View broadsheet" at bounding box center [827, 298] width 70 height 11
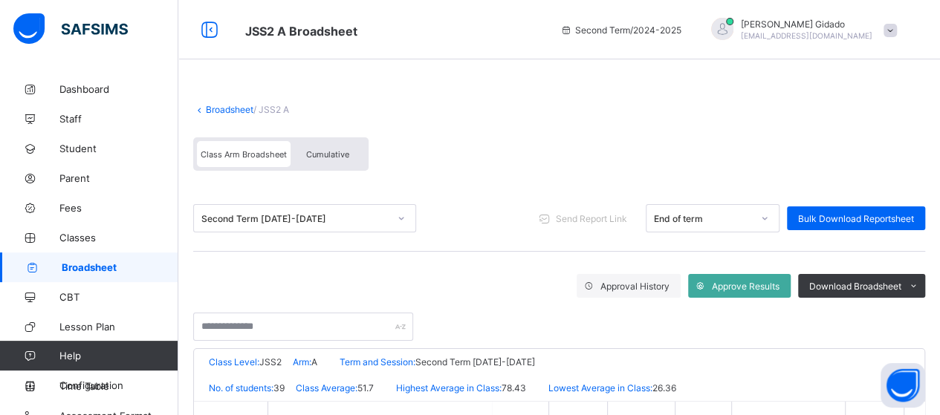
click at [212, 115] on div "Broadsheet / JSS2 A Class Arm Broadsheet Cumulative" at bounding box center [559, 137] width 732 height 97
click at [226, 106] on link "Broadsheet" at bounding box center [230, 109] width 48 height 11
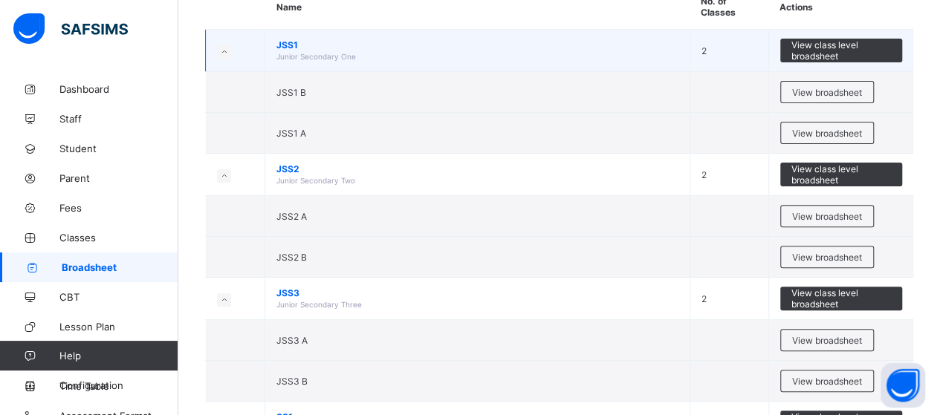
scroll to position [223, 0]
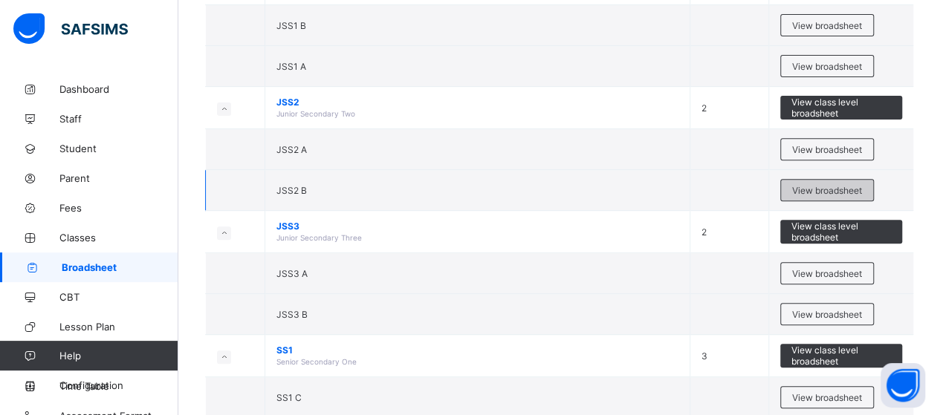
click at [843, 186] on span "View broadsheet" at bounding box center [827, 190] width 70 height 11
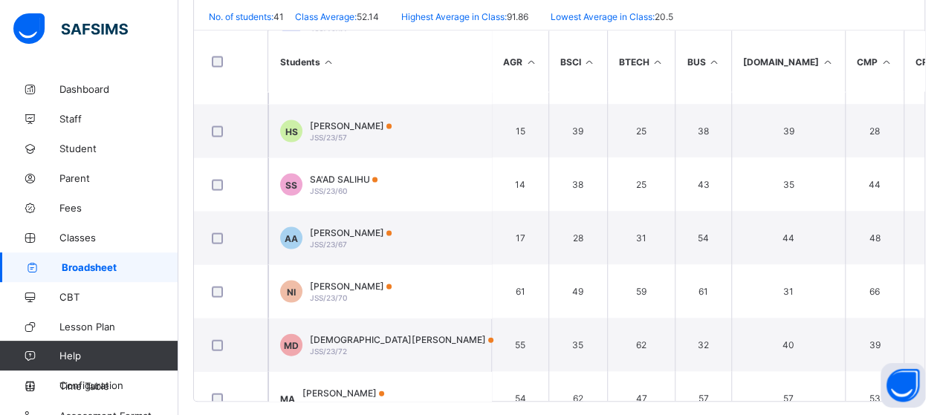
scroll to position [1486, 0]
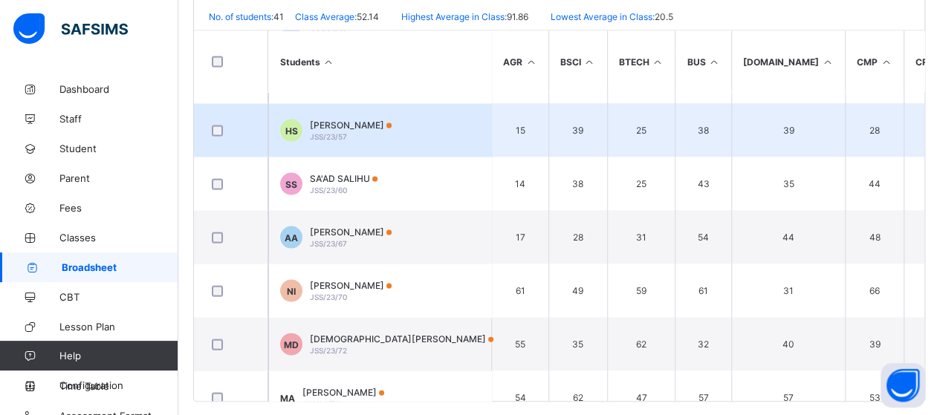
click at [413, 128] on td "HS [PERSON_NAME] JSS/23/57" at bounding box center [379, 129] width 223 height 53
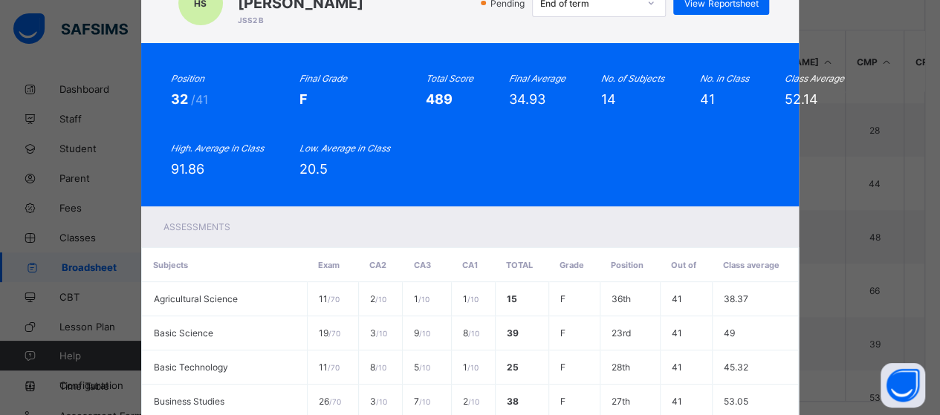
scroll to position [0, 0]
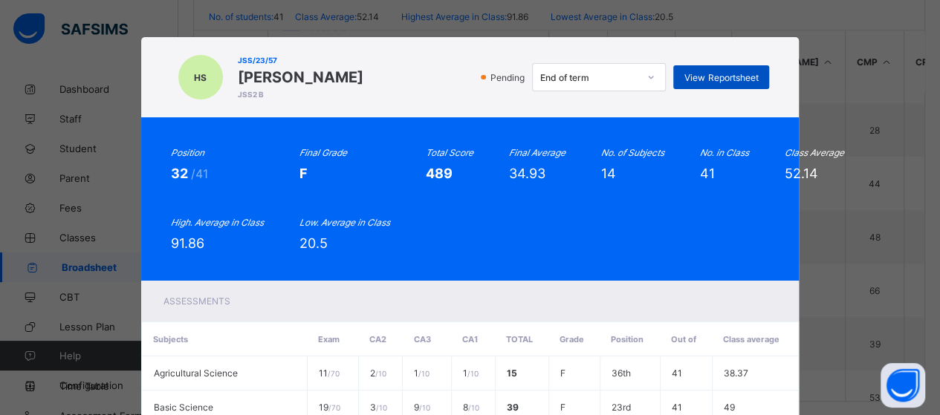
click at [757, 78] on span "View Reportsheet" at bounding box center [721, 77] width 74 height 11
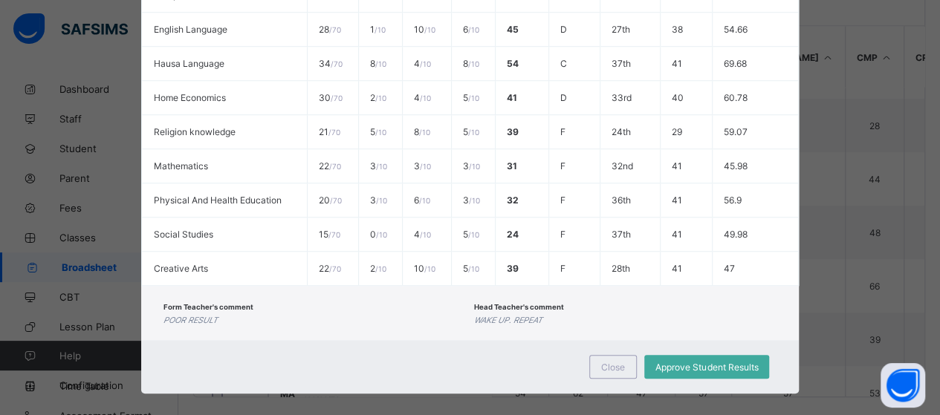
scroll to position [383, 0]
click at [604, 362] on span "Close" at bounding box center [613, 367] width 24 height 11
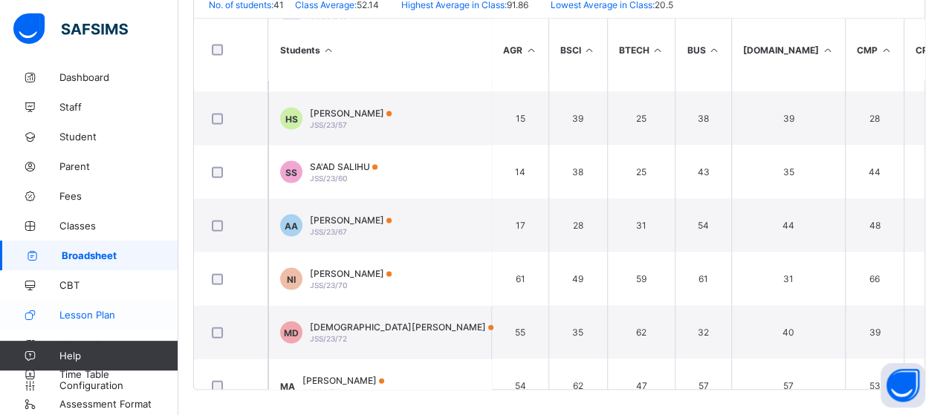
scroll to position [15, 0]
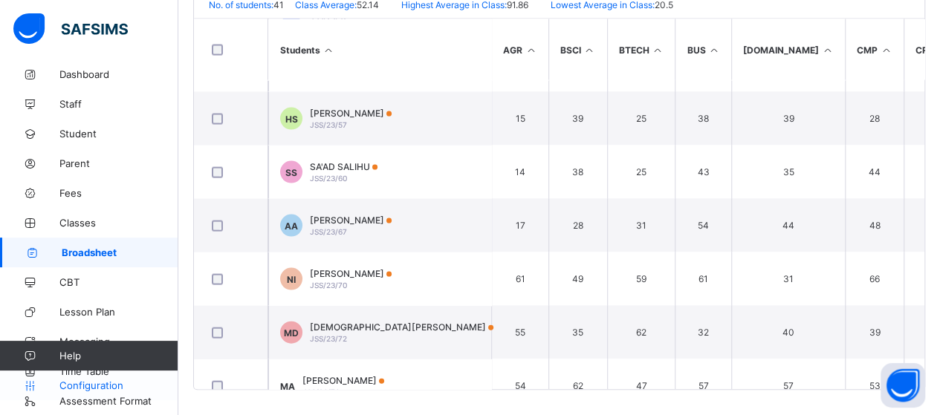
click at [108, 384] on span "Configuration" at bounding box center [118, 386] width 118 height 12
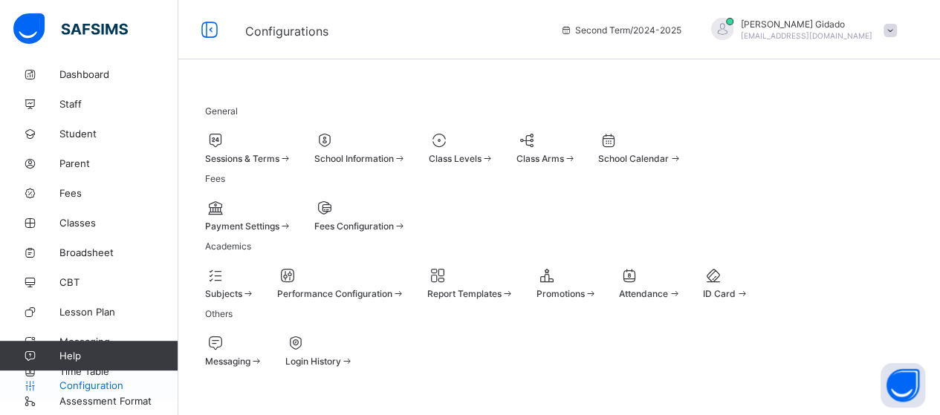
scroll to position [160, 0]
click at [292, 199] on div at bounding box center [248, 208] width 87 height 18
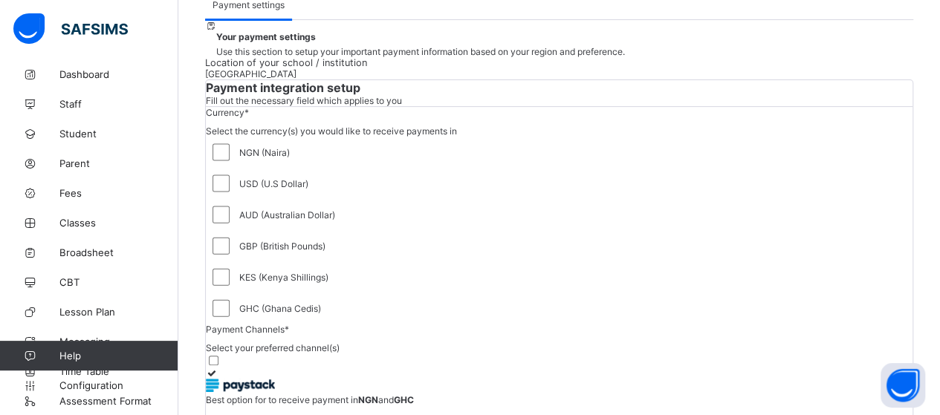
scroll to position [86, 0]
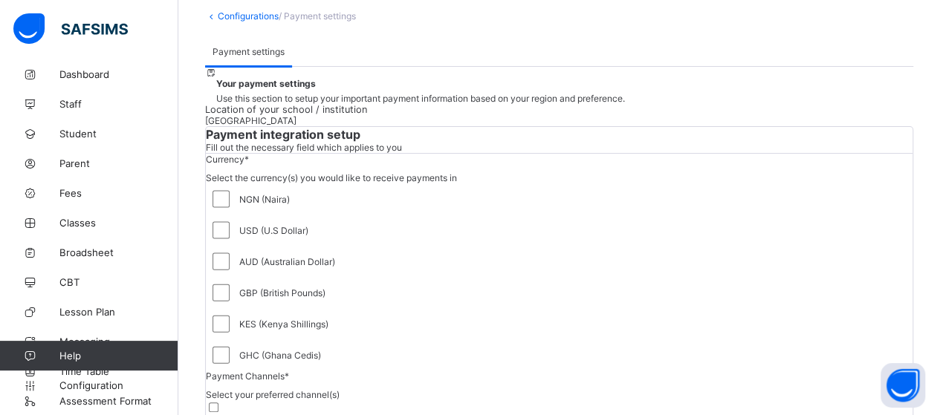
click at [225, 18] on link "Configurations" at bounding box center [248, 15] width 61 height 11
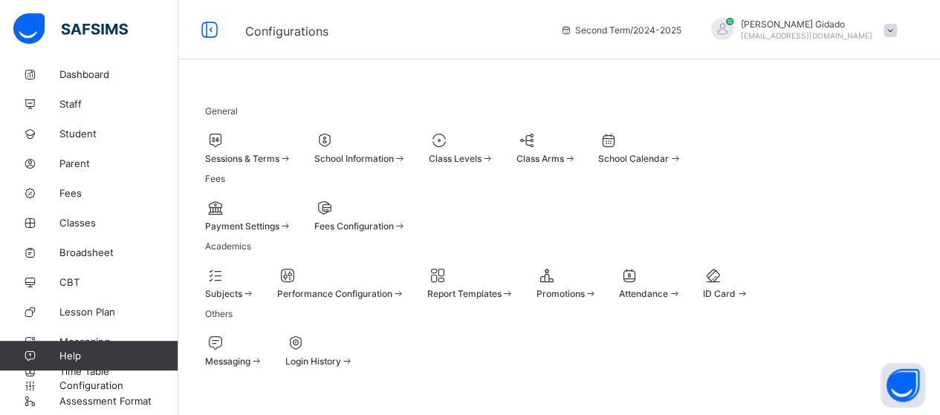
click at [290, 155] on div "Sessions & Terms" at bounding box center [248, 158] width 87 height 11
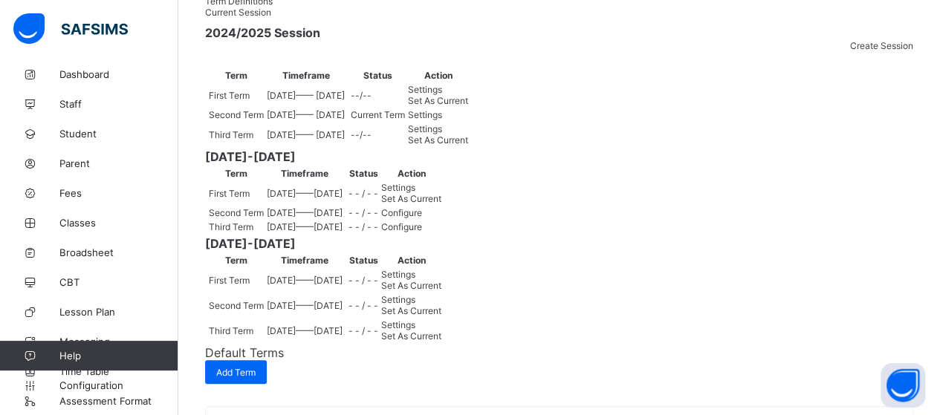
scroll to position [223, 0]
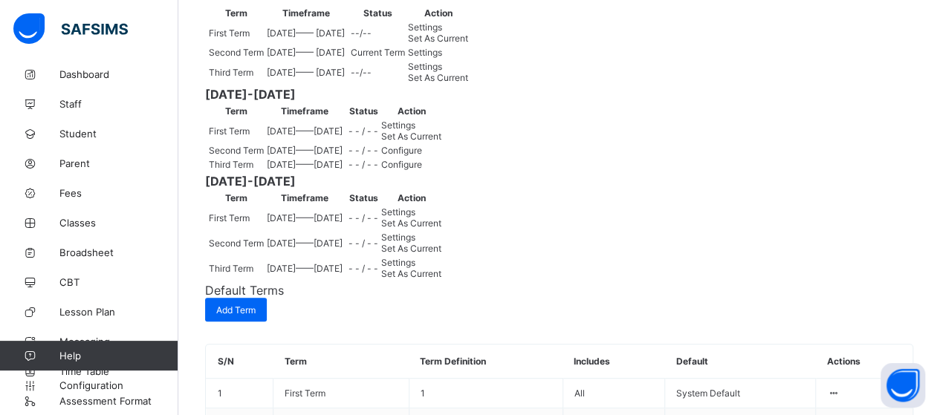
click at [468, 83] on span "Set As Current" at bounding box center [438, 77] width 60 height 11
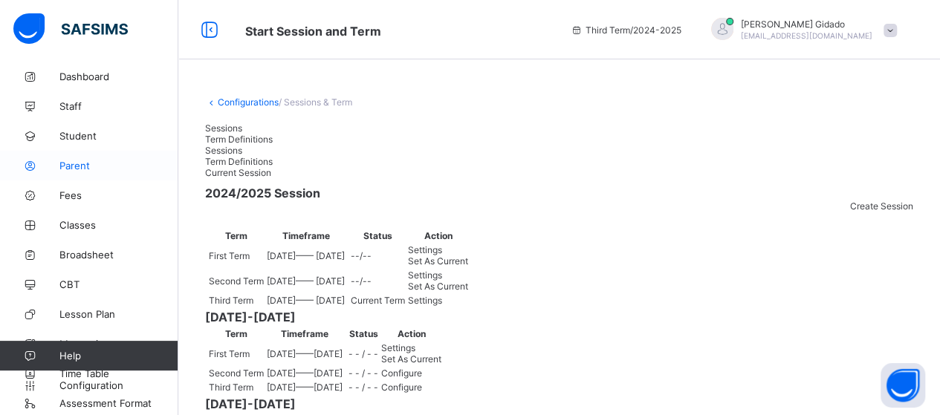
scroll to position [15, 0]
click at [97, 252] on span "Broadsheet" at bounding box center [118, 253] width 119 height 12
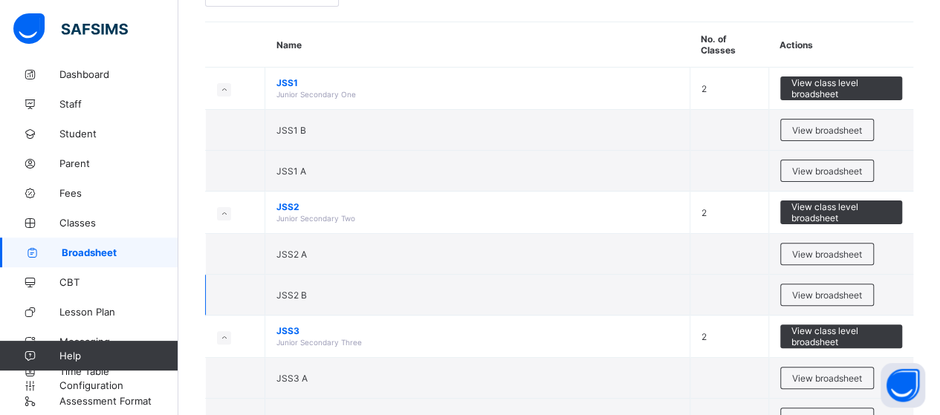
scroll to position [149, 0]
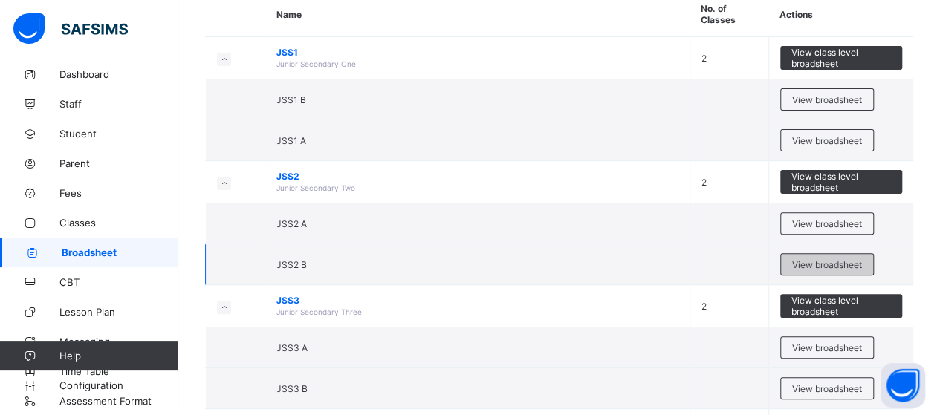
click at [822, 262] on span "View broadsheet" at bounding box center [827, 264] width 70 height 11
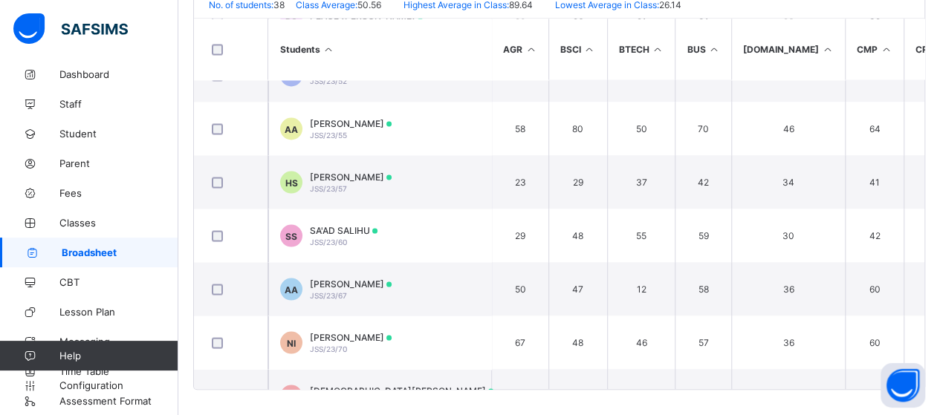
scroll to position [1337, 0]
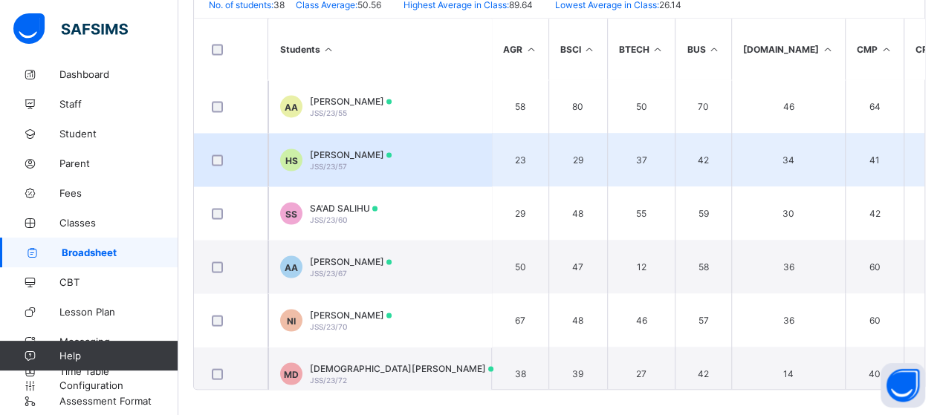
click at [449, 166] on td "HS [PERSON_NAME] JSS/23/57" at bounding box center [379, 159] width 223 height 53
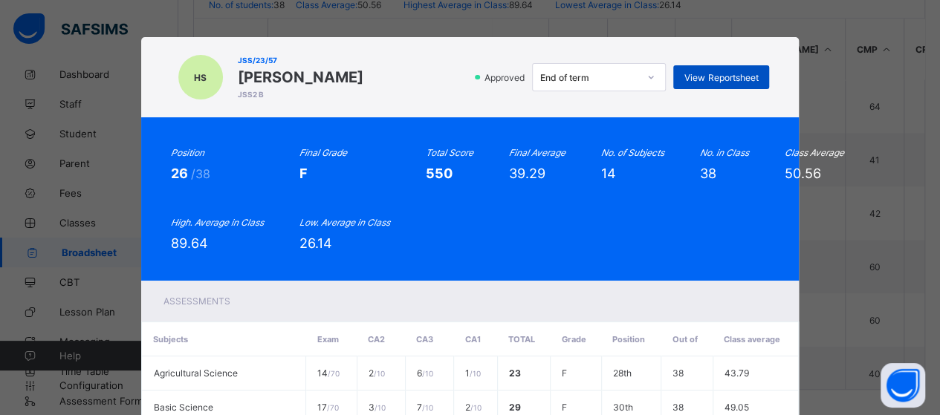
click at [730, 81] on span "View Reportsheet" at bounding box center [721, 77] width 74 height 11
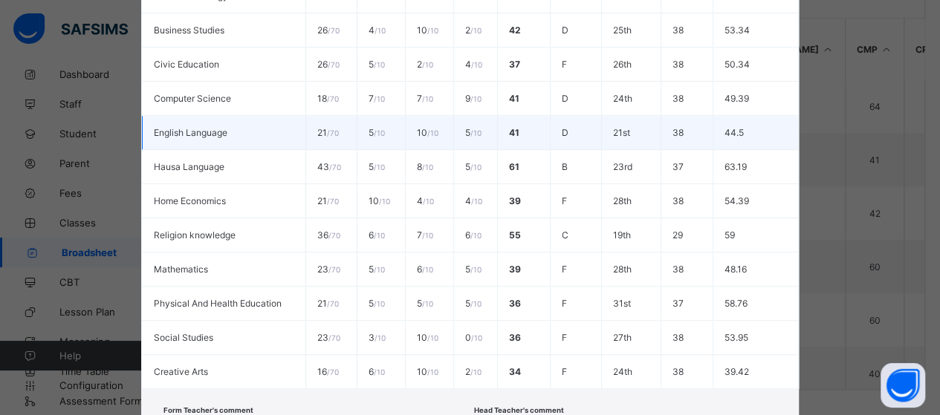
scroll to position [549, 0]
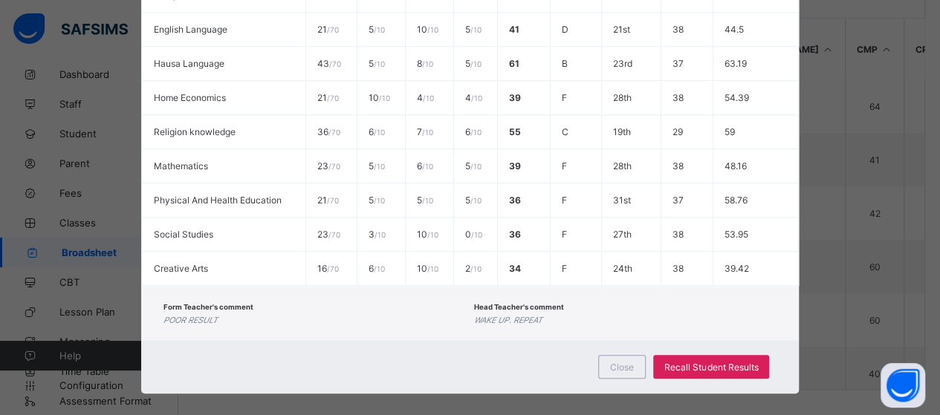
click at [542, 352] on div "Close Recall Student Results" at bounding box center [470, 366] width 658 height 53
click at [615, 362] on span "Close" at bounding box center [622, 367] width 24 height 11
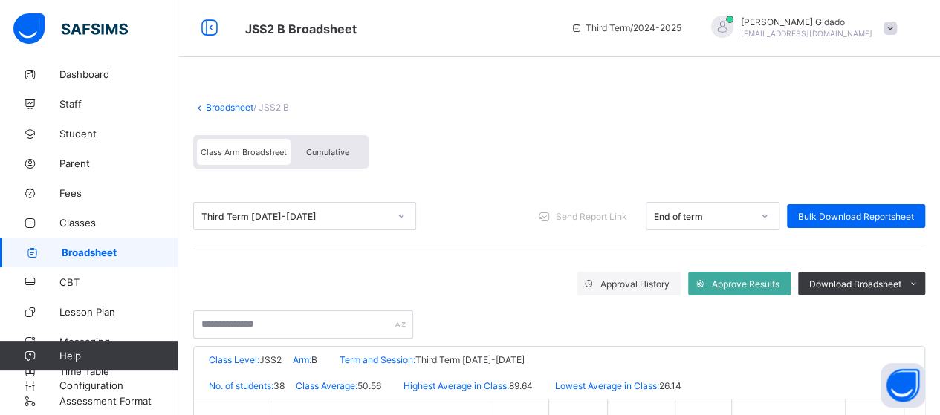
scroll to position [0, 0]
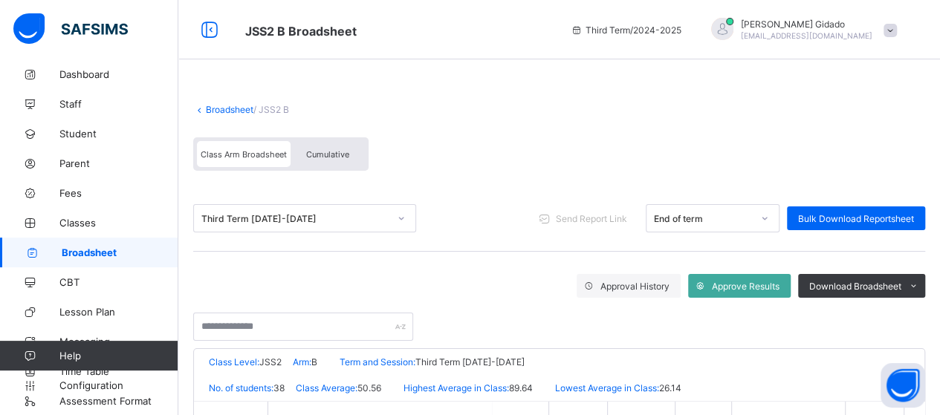
click at [208, 110] on link "Broadsheet" at bounding box center [230, 109] width 48 height 11
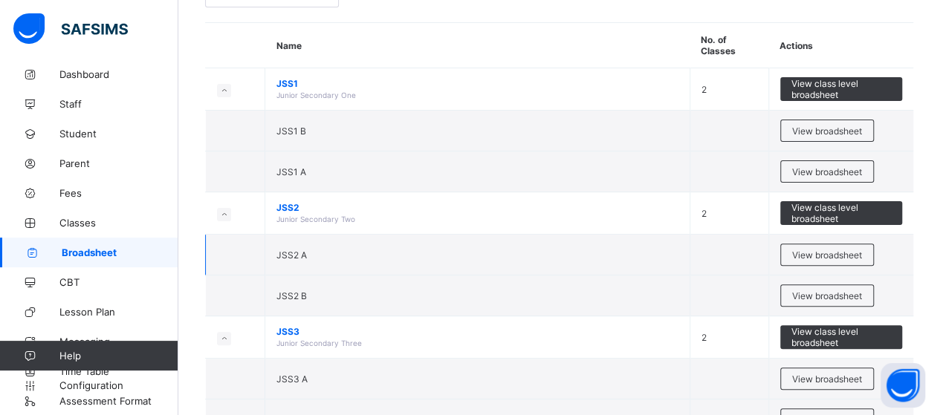
scroll to position [149, 0]
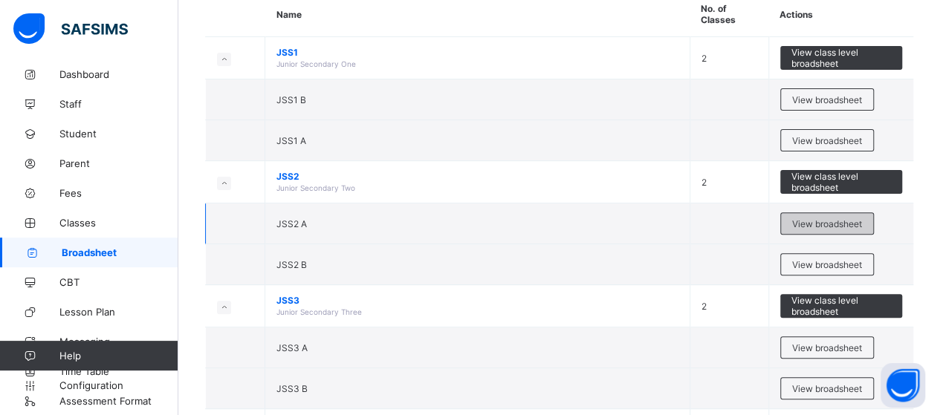
click at [831, 218] on span "View broadsheet" at bounding box center [827, 223] width 70 height 11
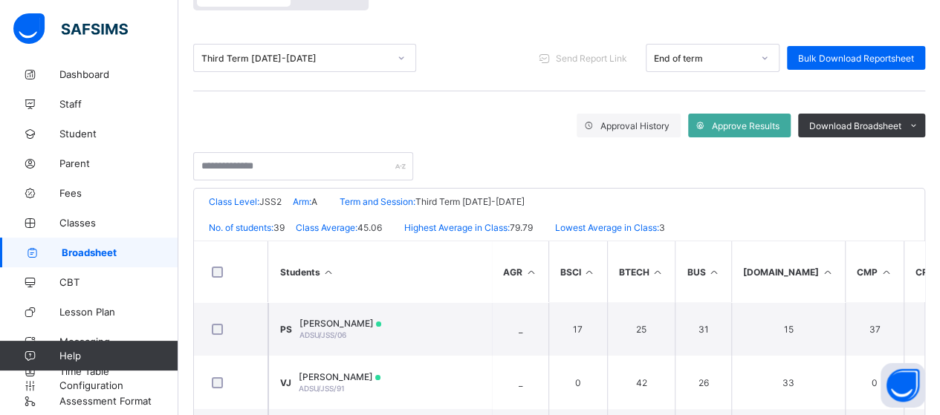
scroll to position [160, 0]
click at [305, 173] on input "text" at bounding box center [303, 166] width 220 height 28
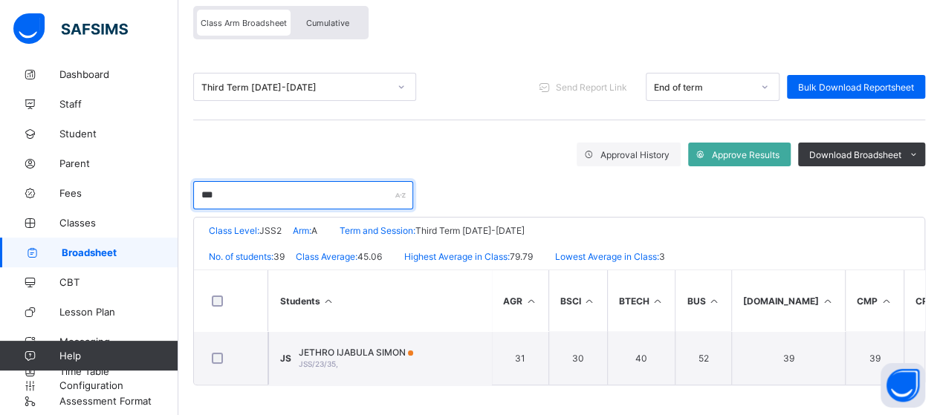
scroll to position [133, 0]
type input "******"
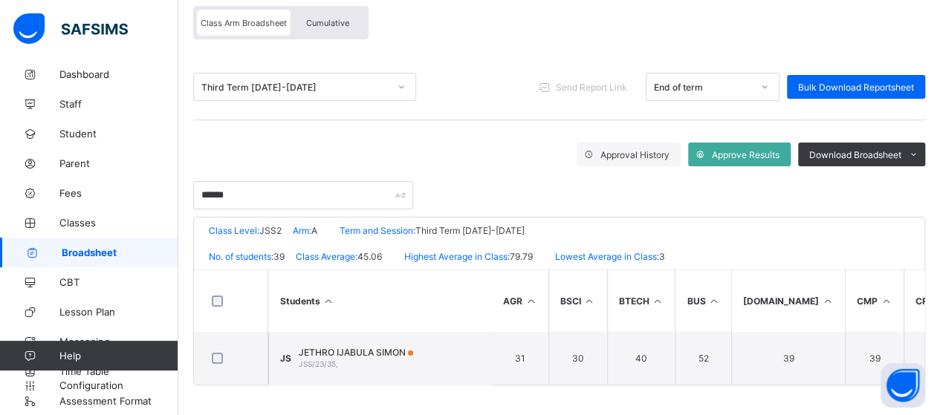
click at [412, 290] on th "Students" at bounding box center [379, 300] width 223 height 61
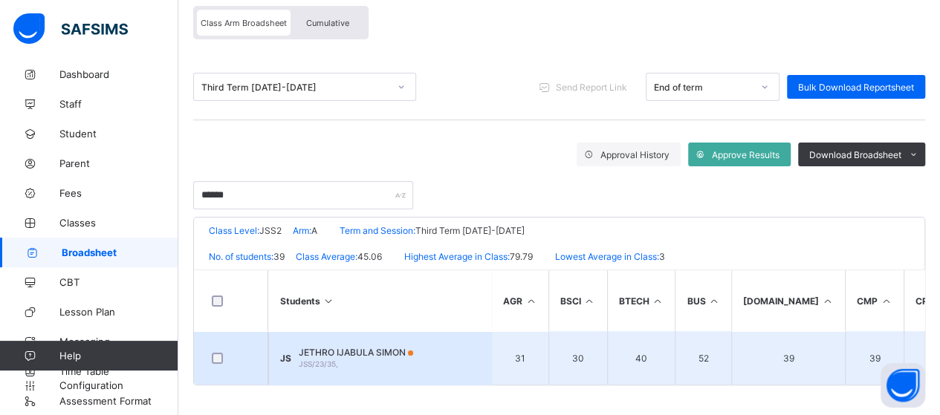
click at [464, 350] on td "JS JETHRO IJABULA SIMON JSS/23/35," at bounding box center [379, 357] width 223 height 53
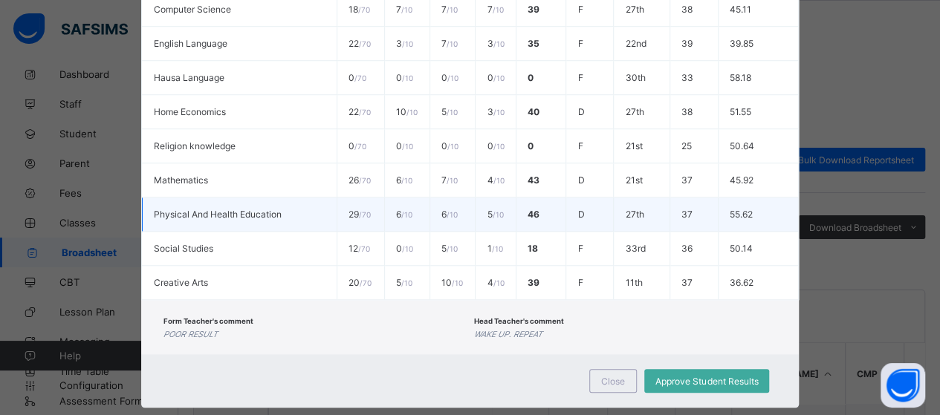
scroll to position [582, 0]
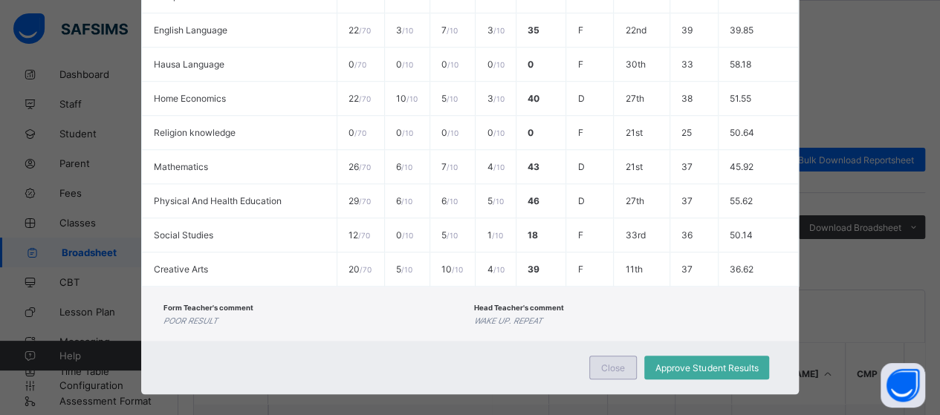
click at [606, 357] on div "Close" at bounding box center [613, 368] width 48 height 24
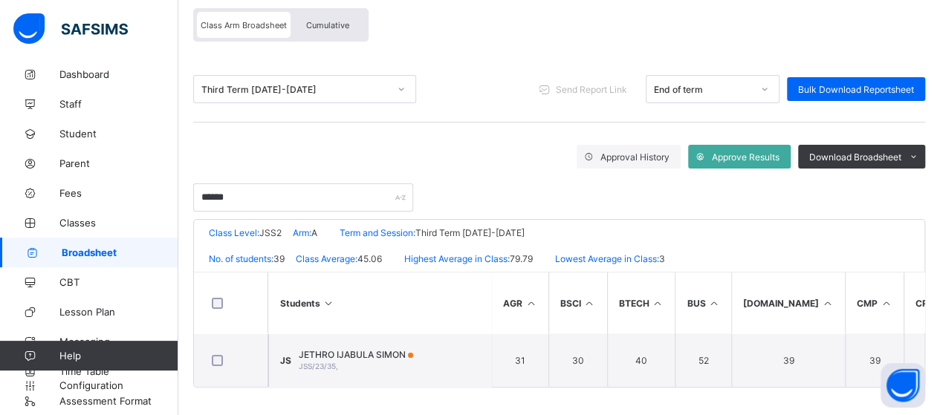
scroll to position [133, 0]
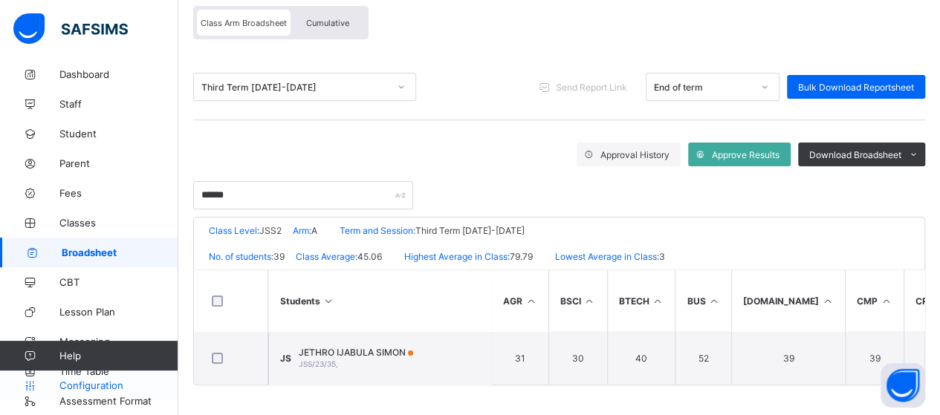
click at [100, 385] on span "Configuration" at bounding box center [118, 386] width 118 height 12
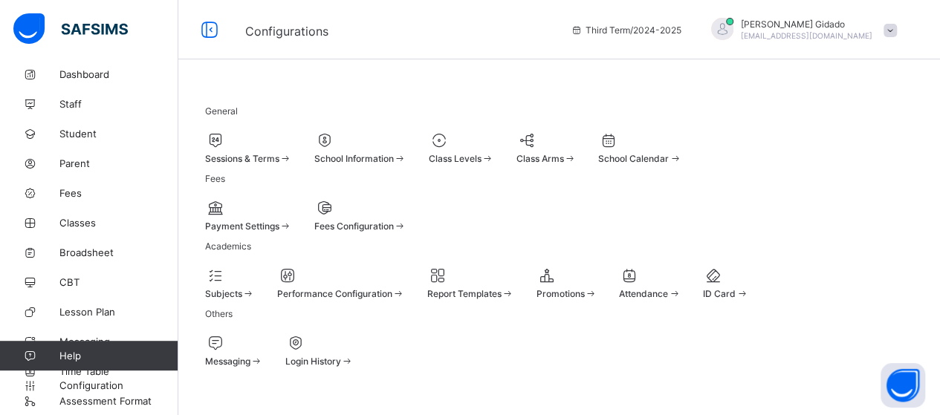
click at [292, 154] on div "Sessions & Terms" at bounding box center [248, 158] width 87 height 11
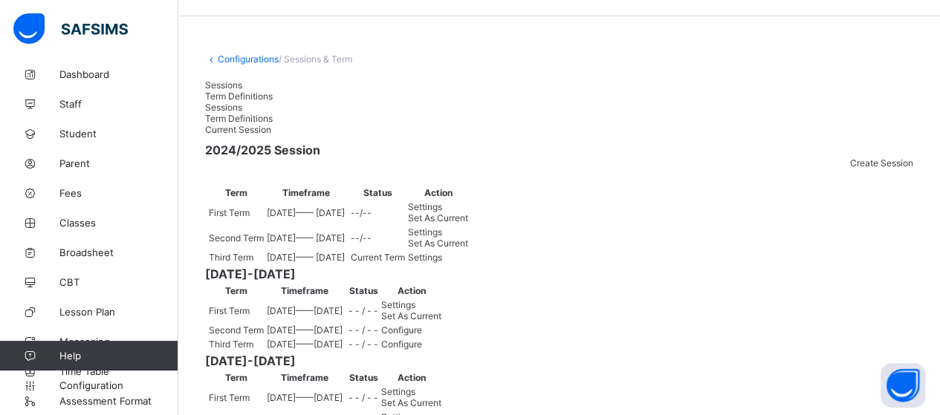
scroll to position [223, 0]
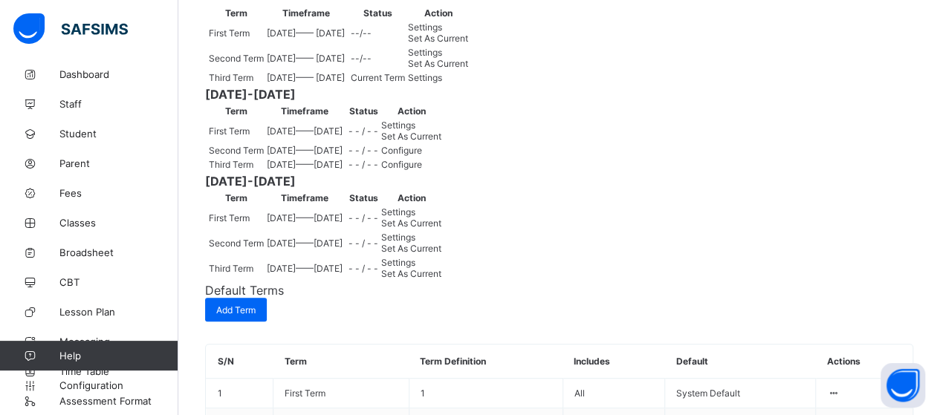
click at [468, 69] on span "Set As Current" at bounding box center [438, 63] width 60 height 11
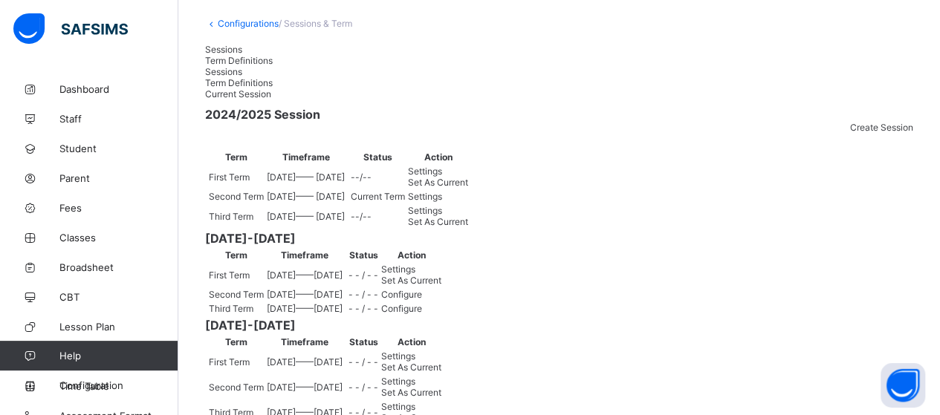
scroll to position [74, 0]
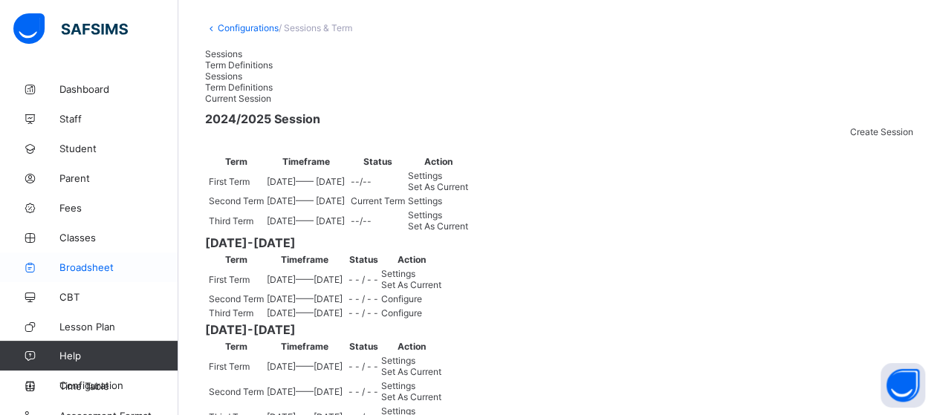
click at [80, 268] on span "Broadsheet" at bounding box center [118, 268] width 119 height 12
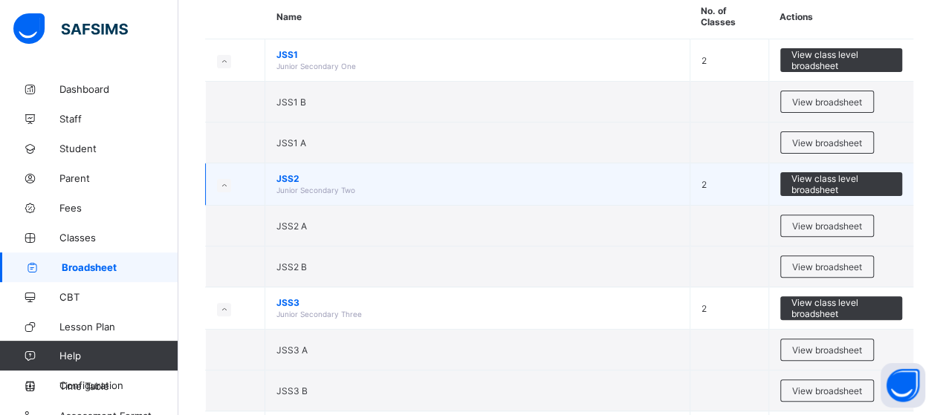
scroll to position [149, 0]
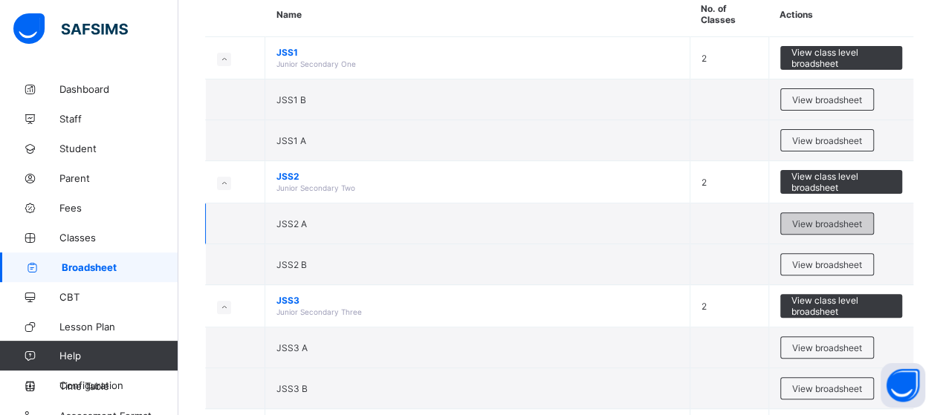
click at [823, 221] on span "View broadsheet" at bounding box center [827, 223] width 70 height 11
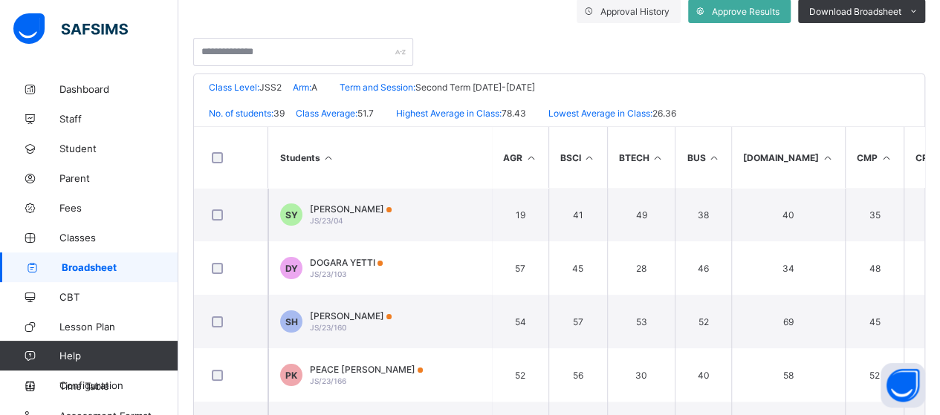
scroll to position [149, 0]
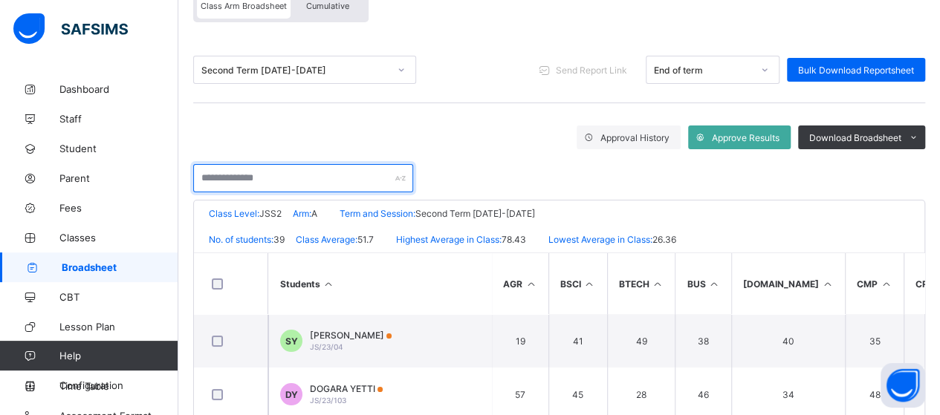
click at [292, 180] on input "text" at bounding box center [303, 178] width 220 height 28
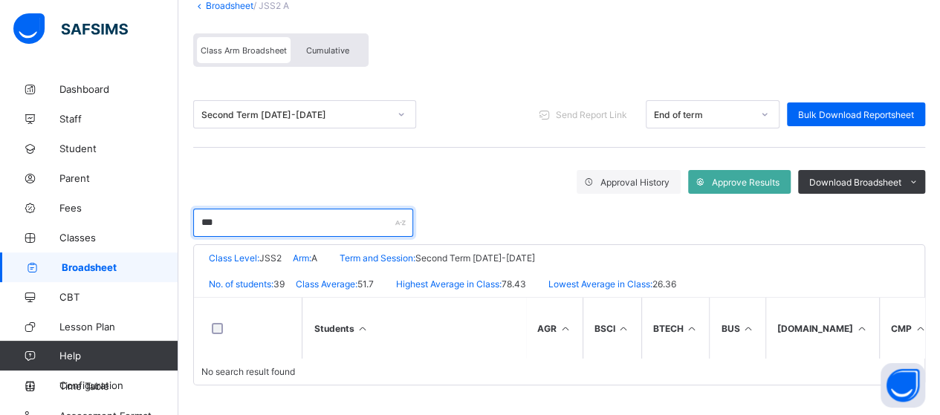
scroll to position [111, 0]
type input "******"
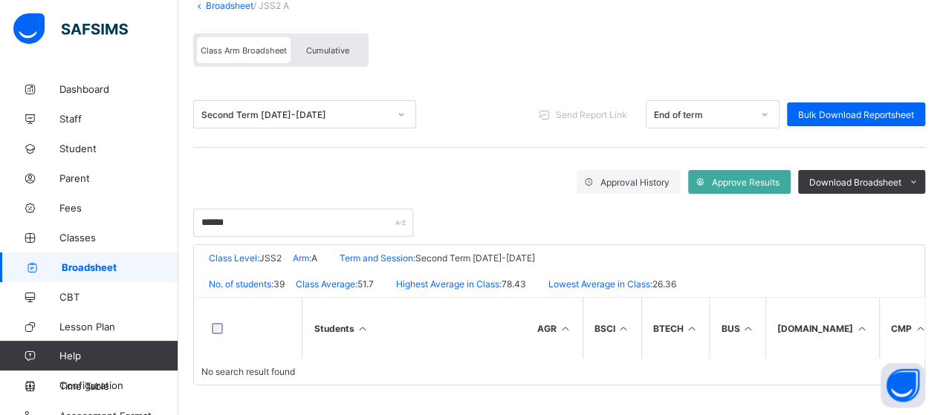
click at [444, 312] on th "Students" at bounding box center [413, 328] width 223 height 61
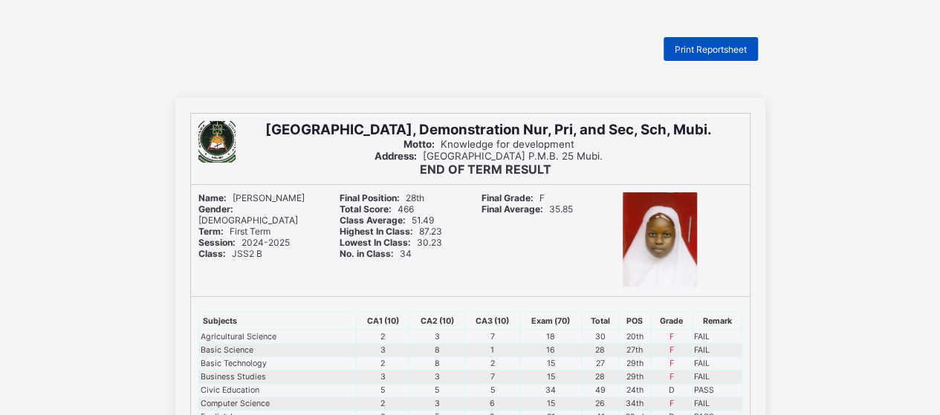
click at [710, 47] on span "Print Reportsheet" at bounding box center [711, 49] width 72 height 11
